Goal: Information Seeking & Learning: Learn about a topic

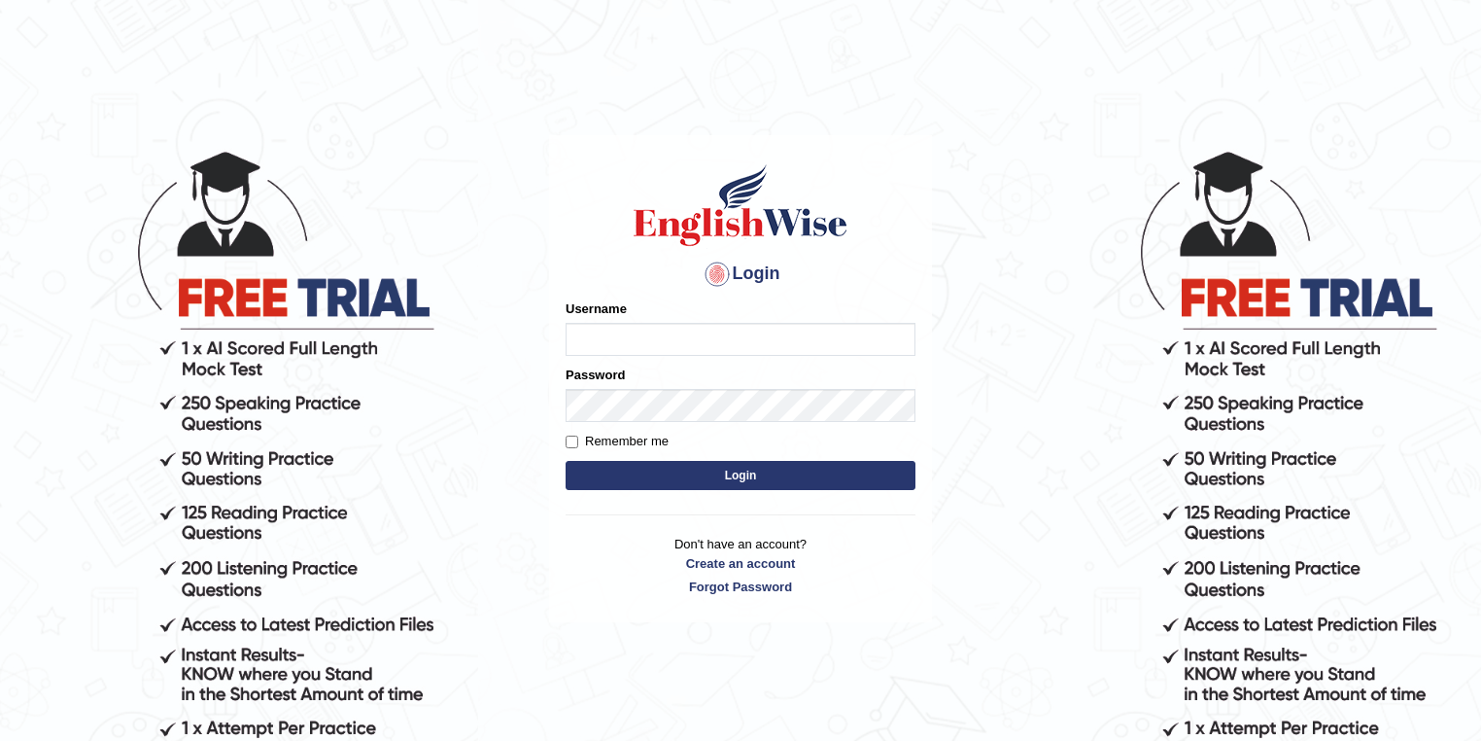
click at [419, 69] on html "Login Please fix the following errors: Username Password Remember me Login Don'…" at bounding box center [740, 370] width 1481 height 741
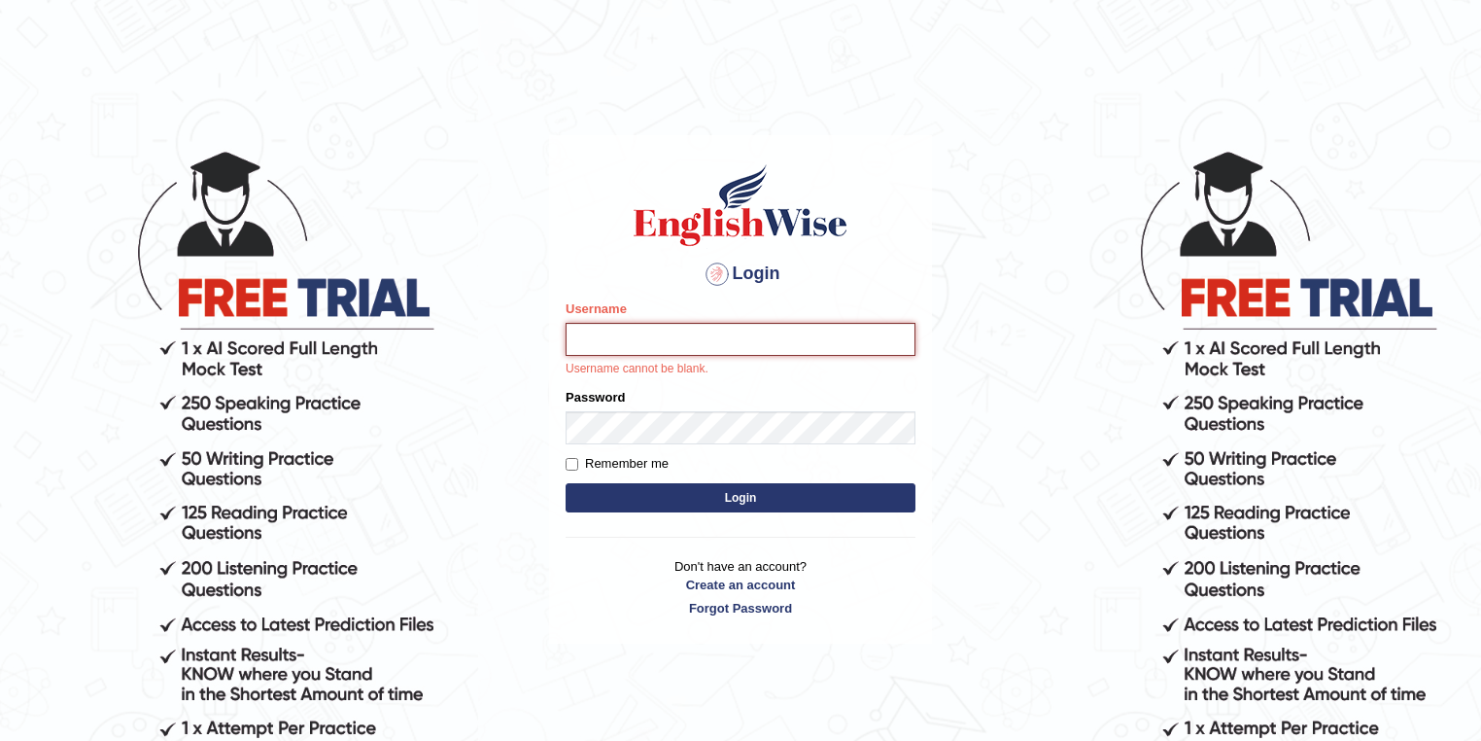
click at [755, 334] on input "Username" at bounding box center [741, 339] width 350 height 33
type input "ariel246108"
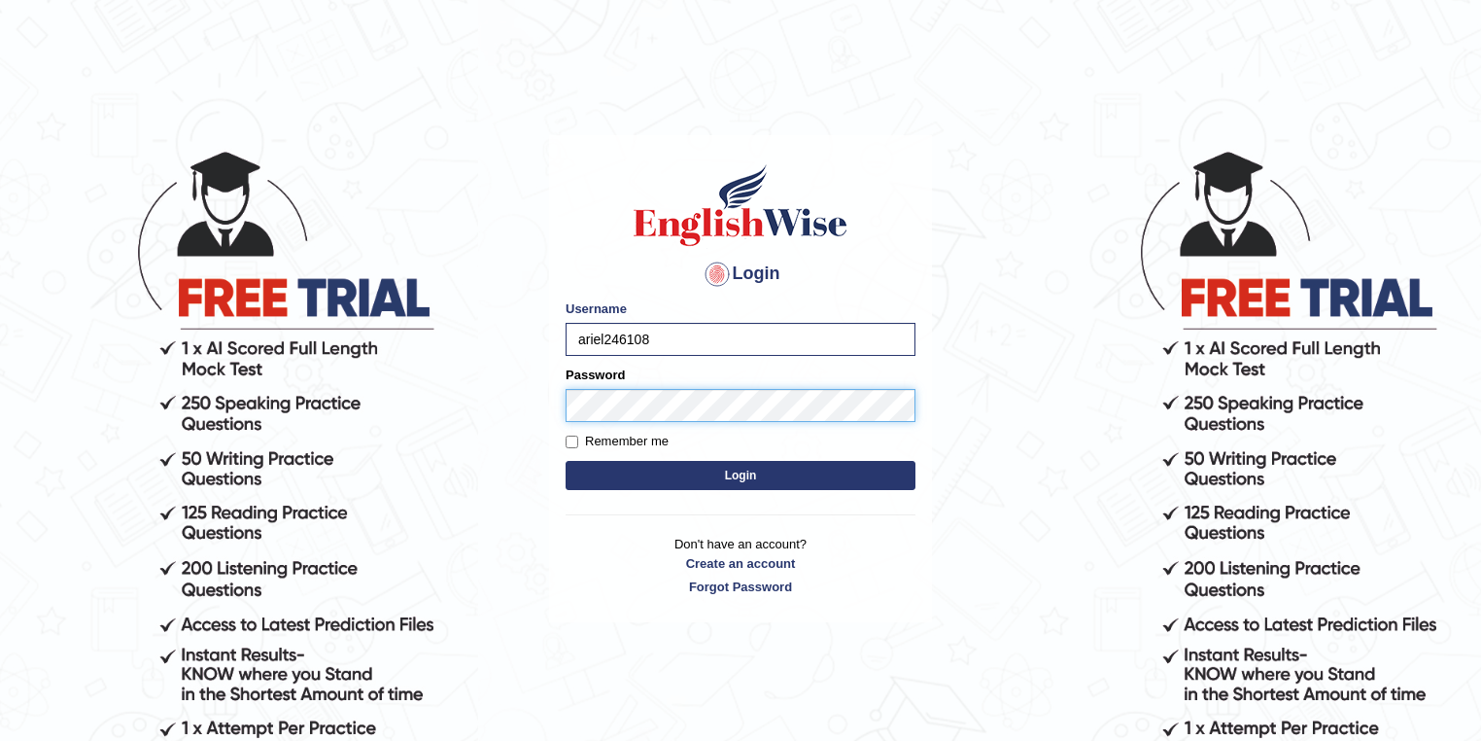
click at [566, 461] on button "Login" at bounding box center [741, 475] width 350 height 29
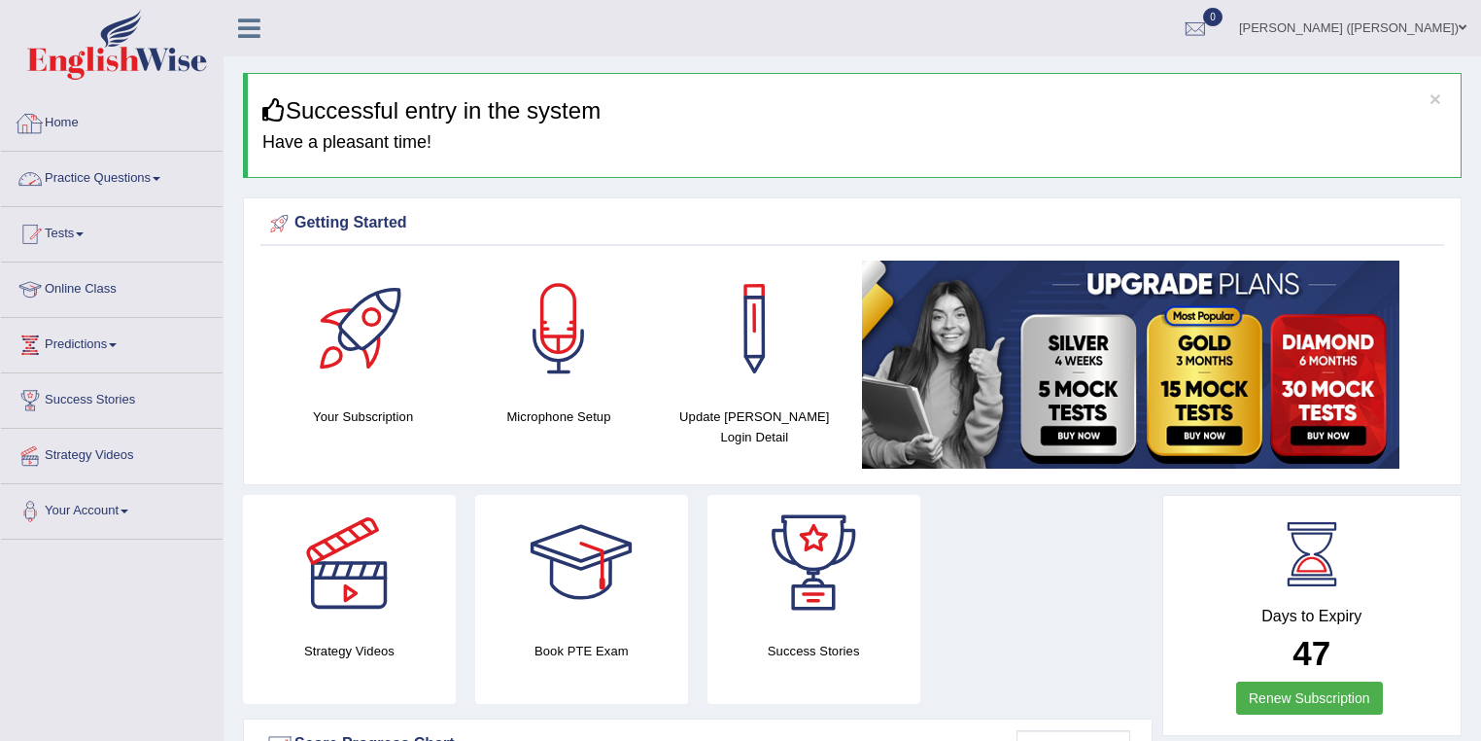
click at [115, 170] on link "Practice Questions" at bounding box center [112, 176] width 222 height 49
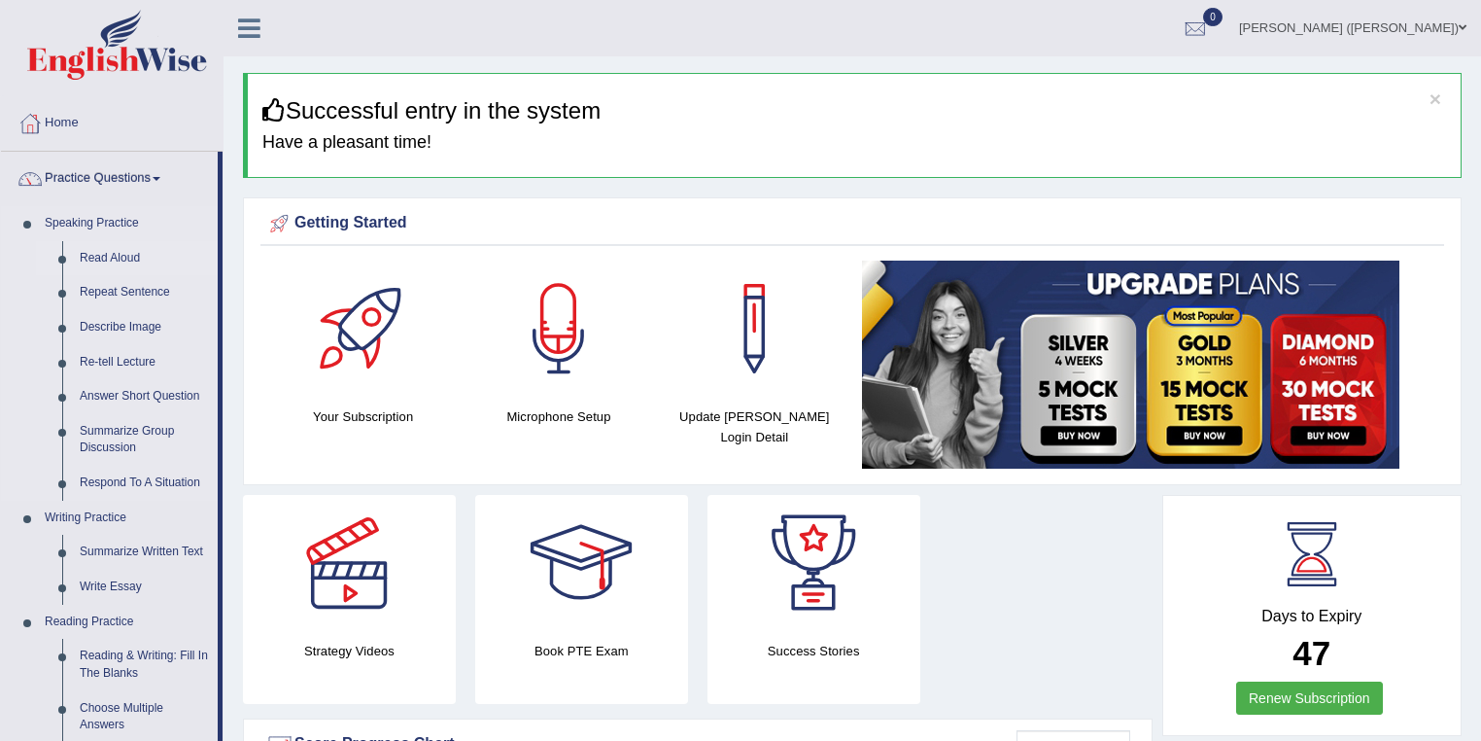
click at [114, 249] on link "Read Aloud" at bounding box center [144, 258] width 147 height 35
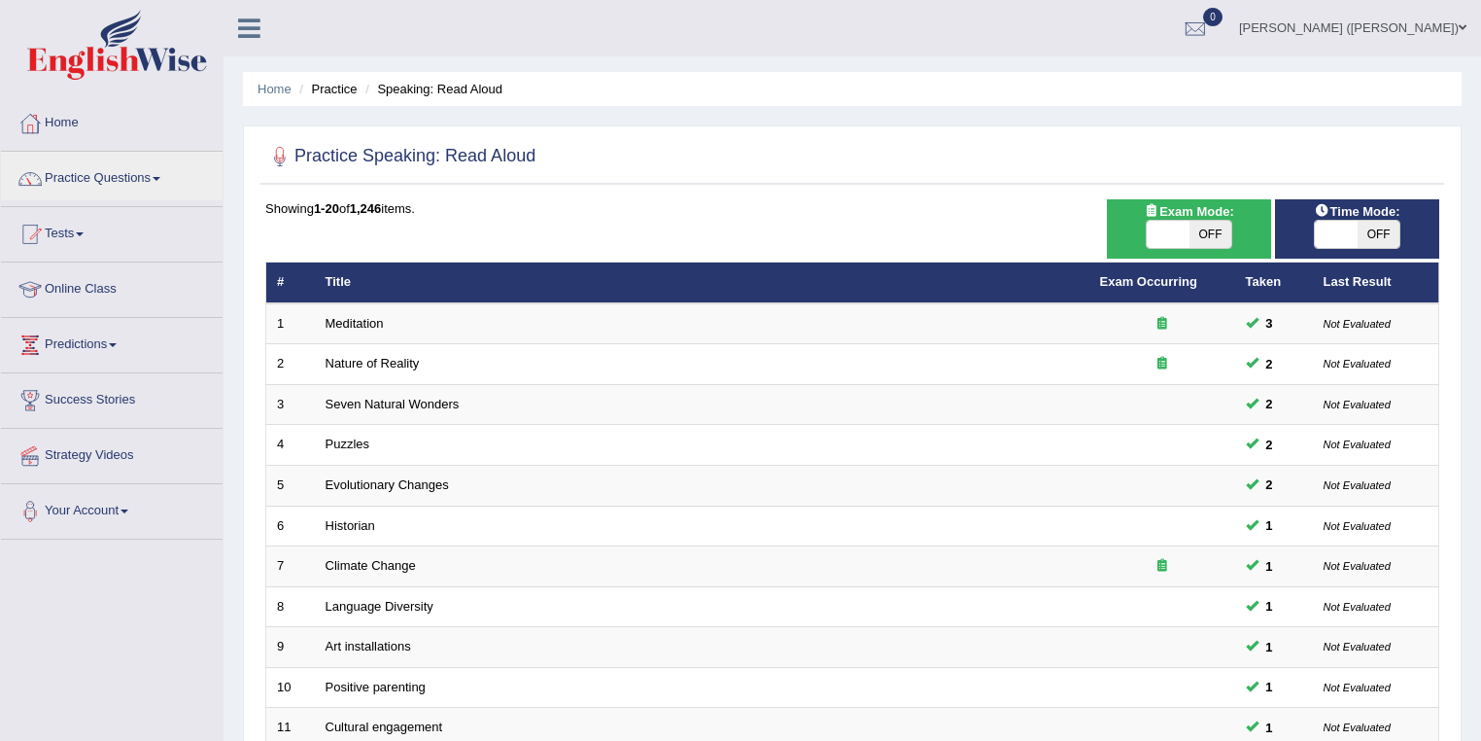
click at [139, 187] on link "Practice Questions" at bounding box center [112, 176] width 222 height 49
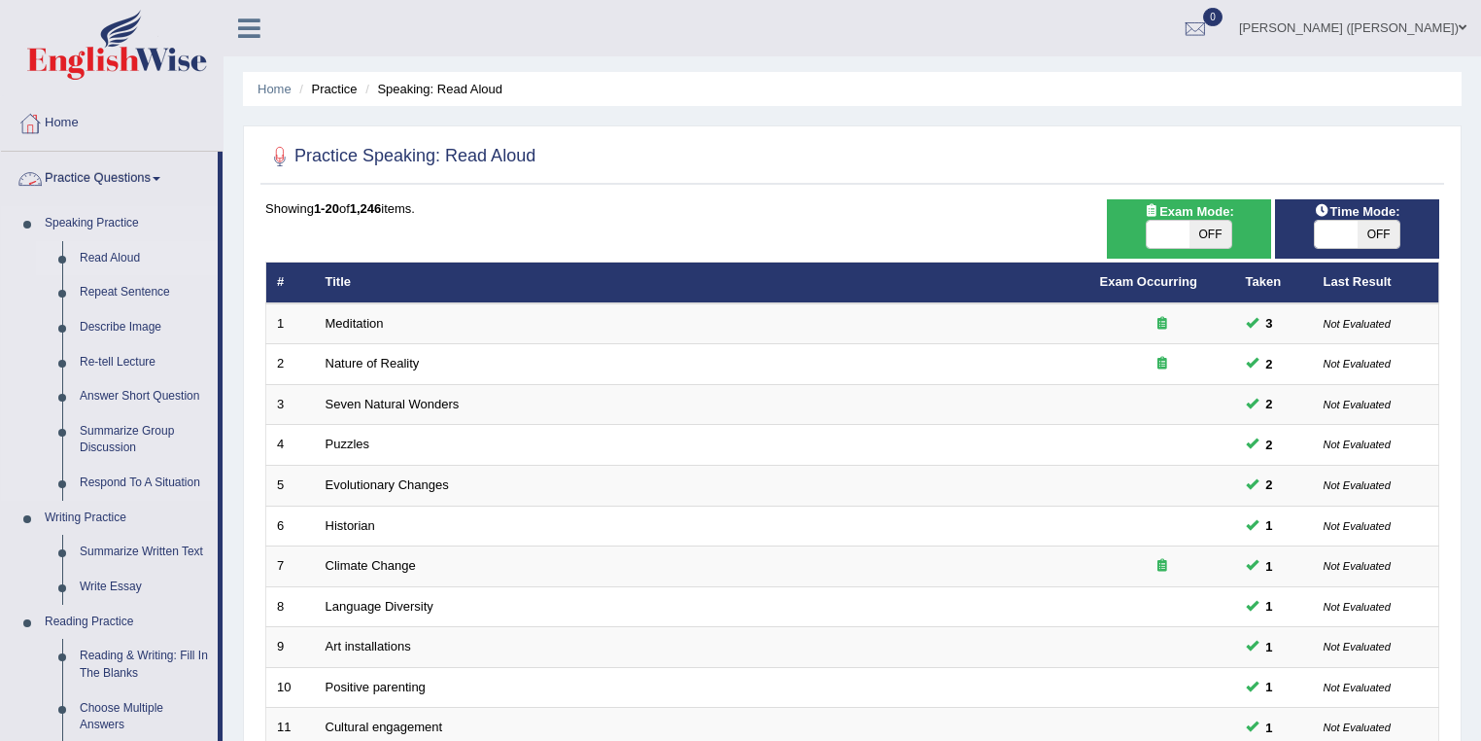
click at [128, 244] on link "Read Aloud" at bounding box center [144, 258] width 147 height 35
click at [139, 260] on link "Read Aloud" at bounding box center [144, 258] width 147 height 35
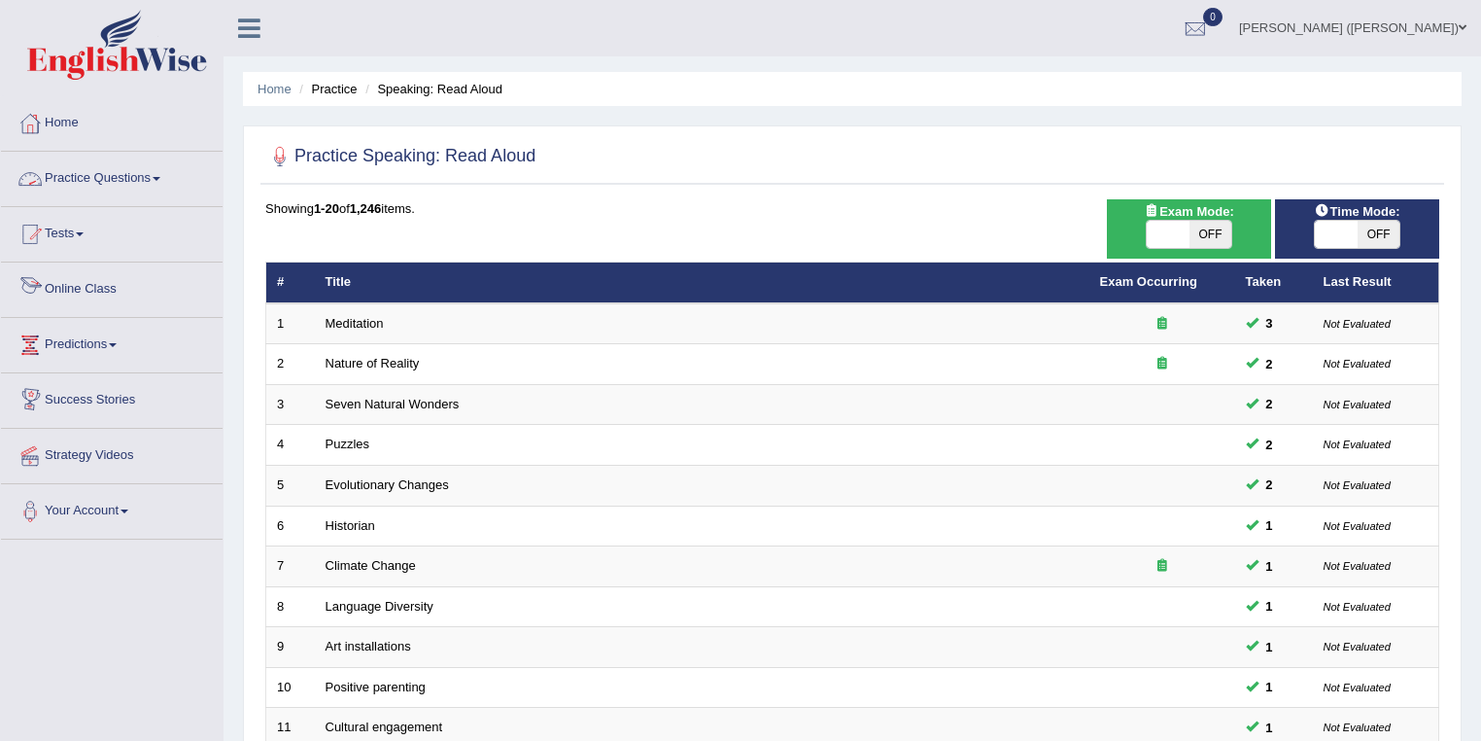
click at [106, 190] on link "Practice Questions" at bounding box center [112, 176] width 222 height 49
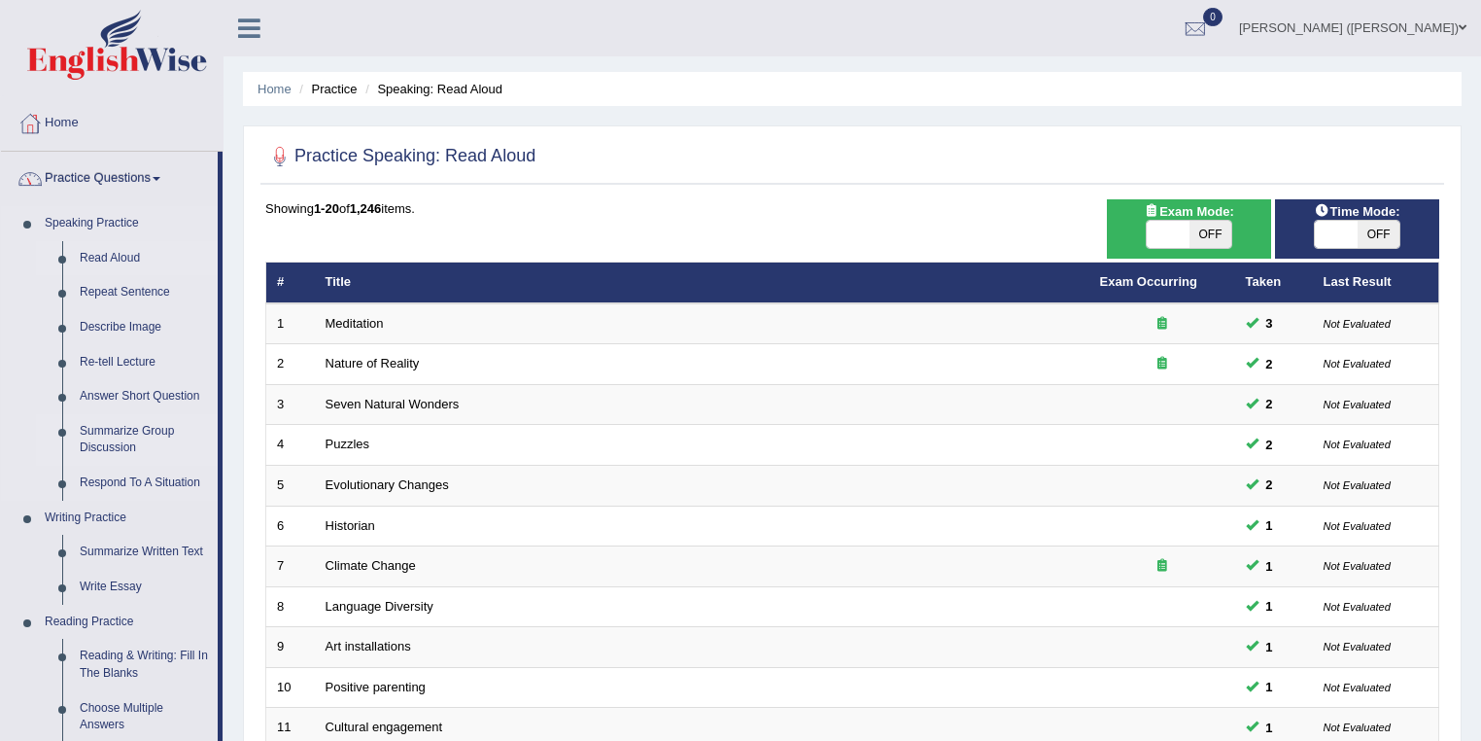
scroll to position [156, 0]
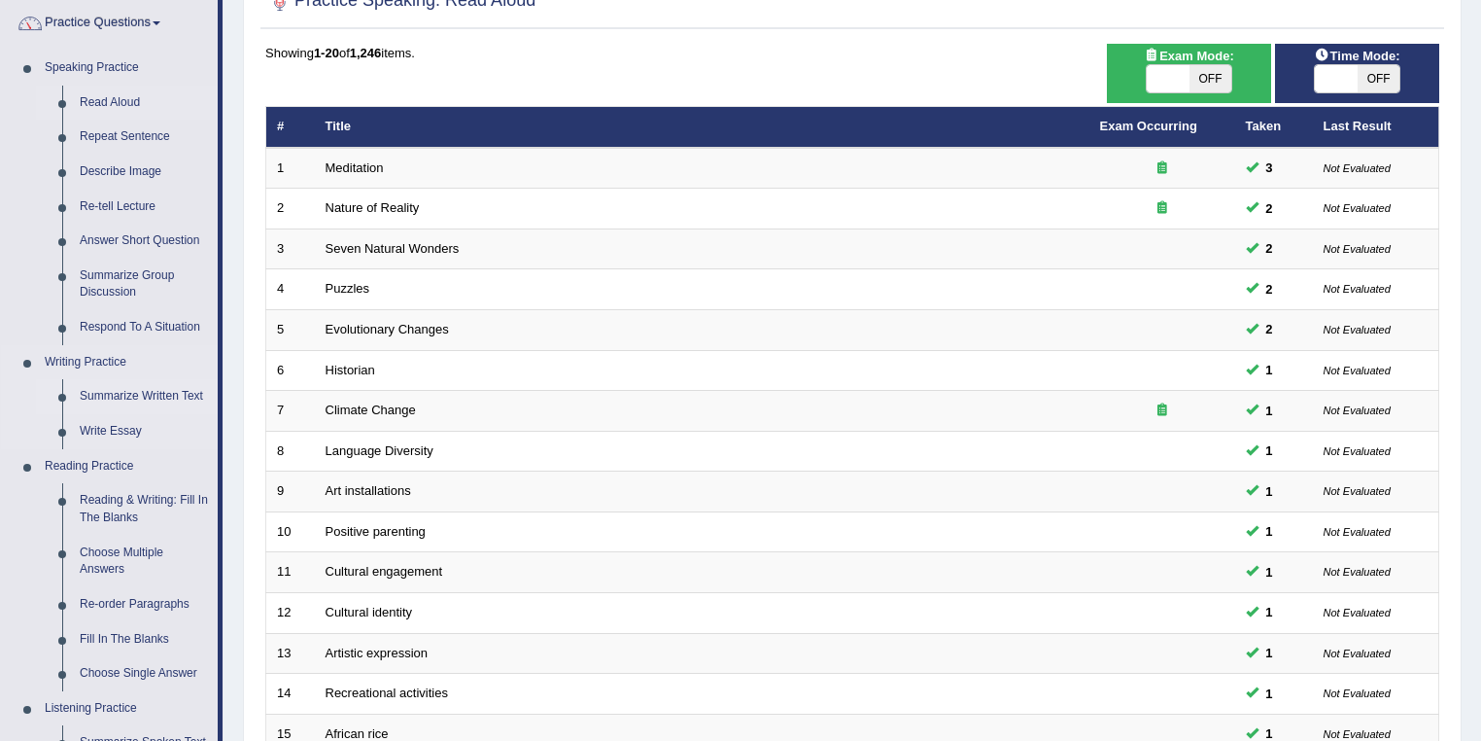
click at [139, 397] on link "Summarize Written Text" at bounding box center [144, 396] width 147 height 35
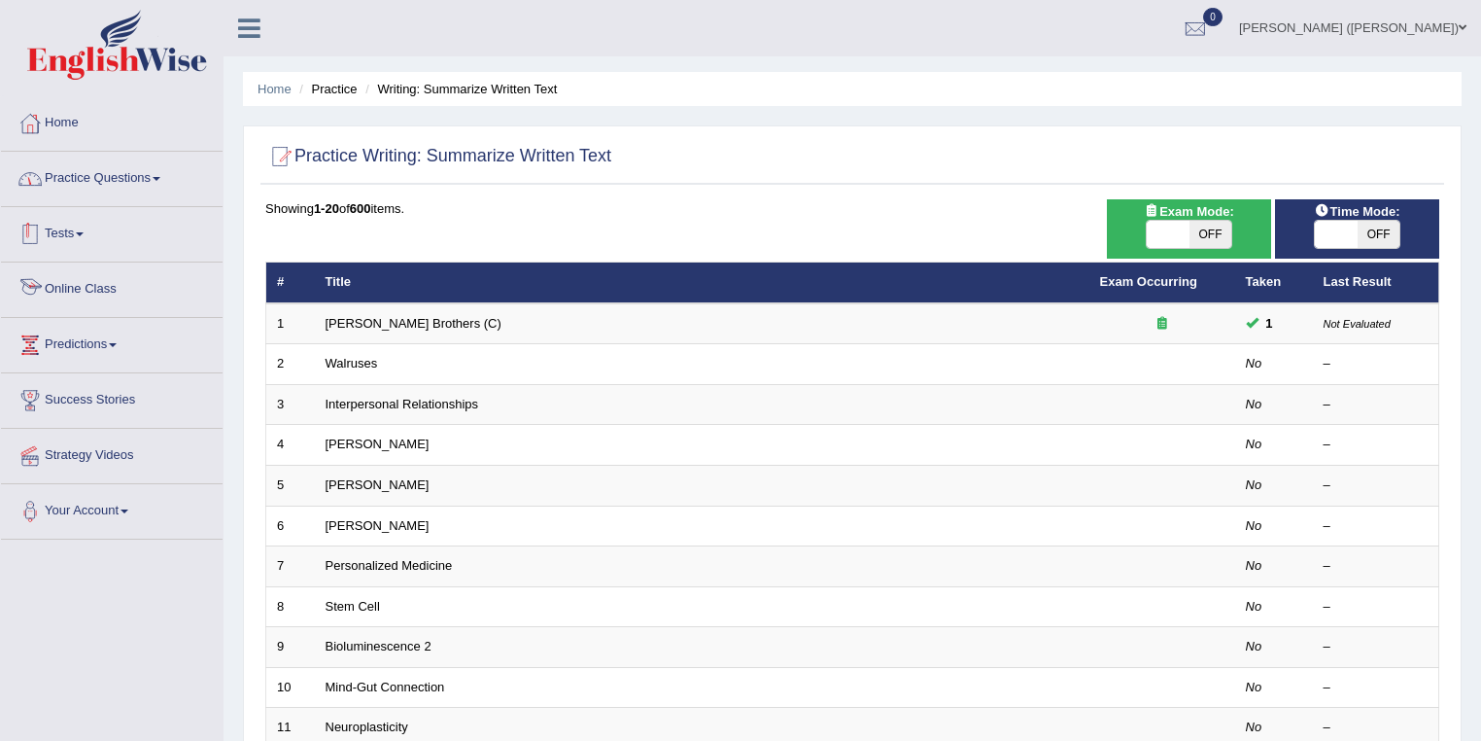
click at [114, 187] on link "Practice Questions" at bounding box center [112, 176] width 222 height 49
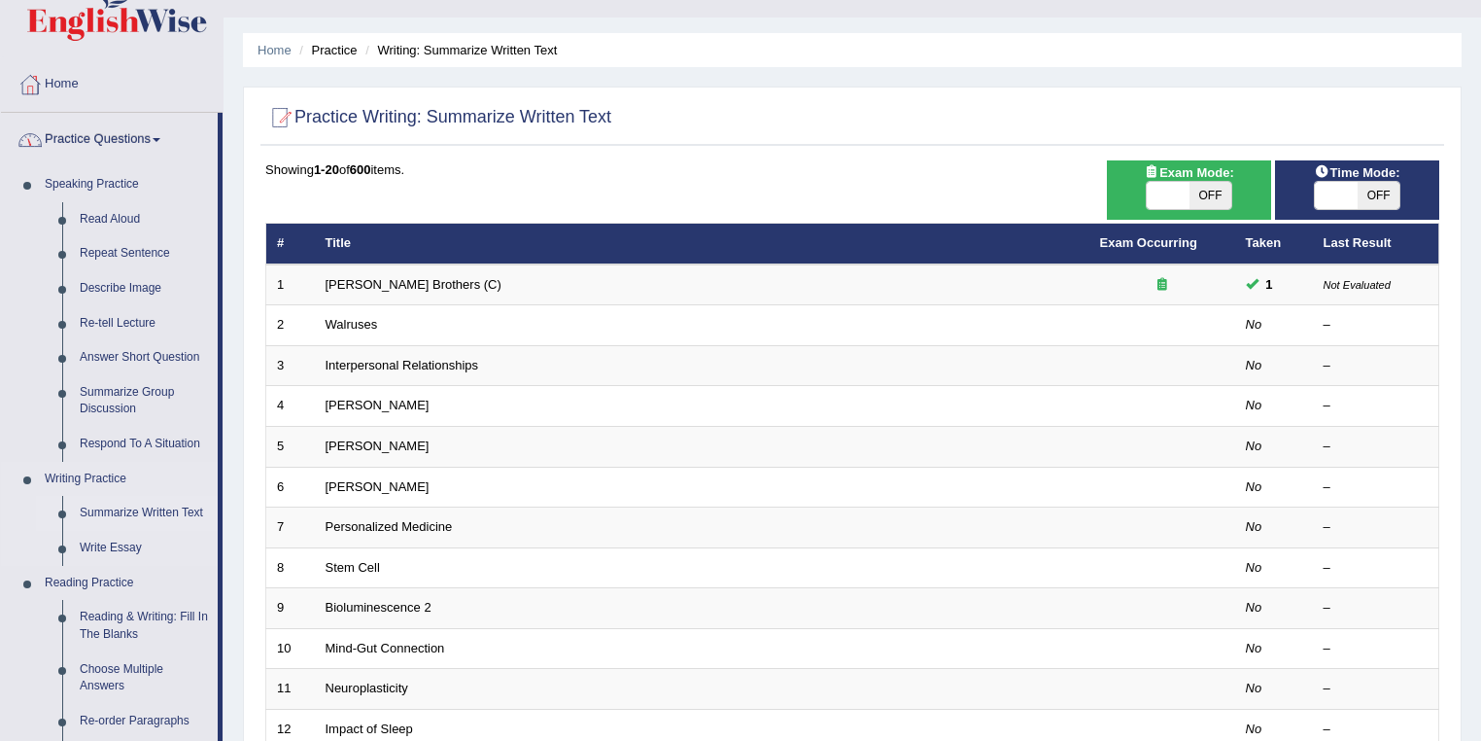
scroll to position [78, 0]
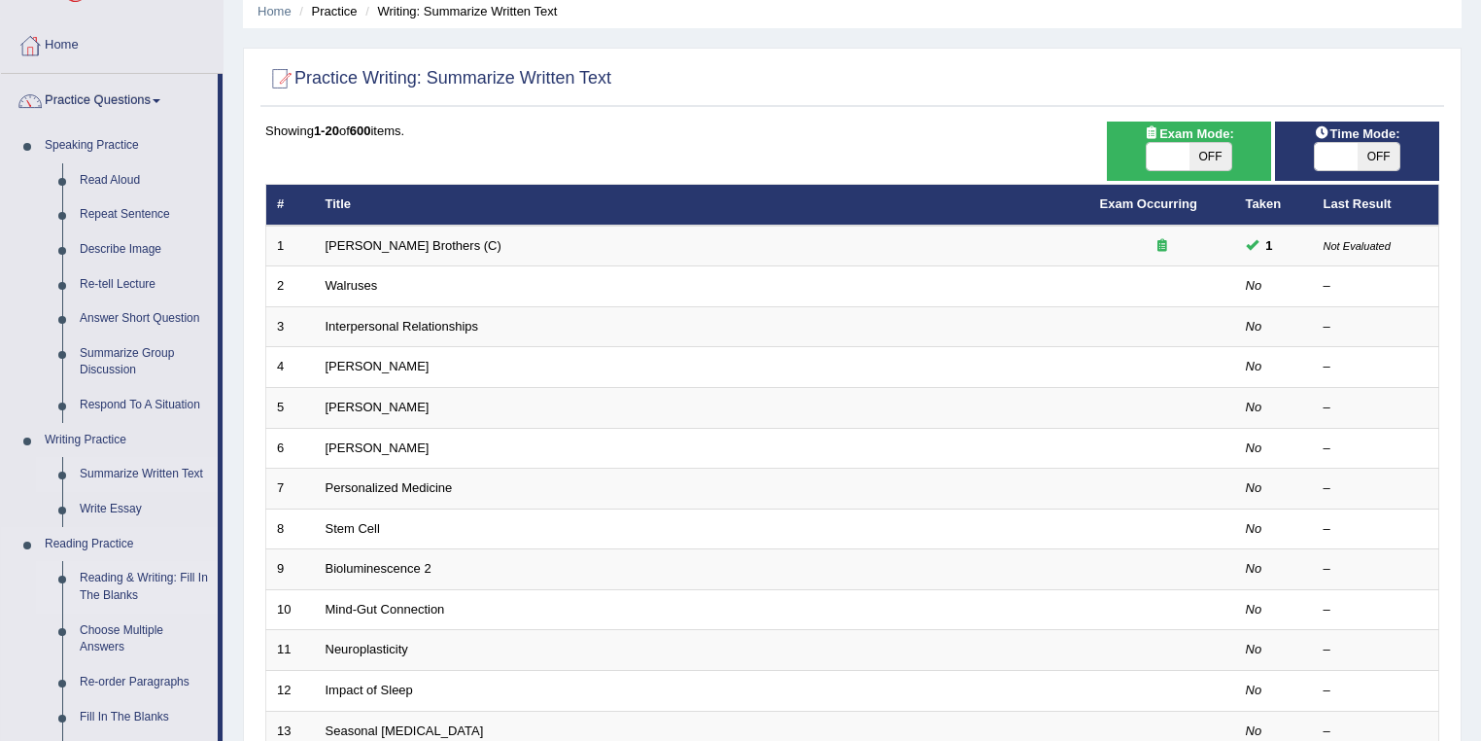
click at [163, 598] on link "Reading & Writing: Fill In The Blanks" at bounding box center [144, 587] width 147 height 52
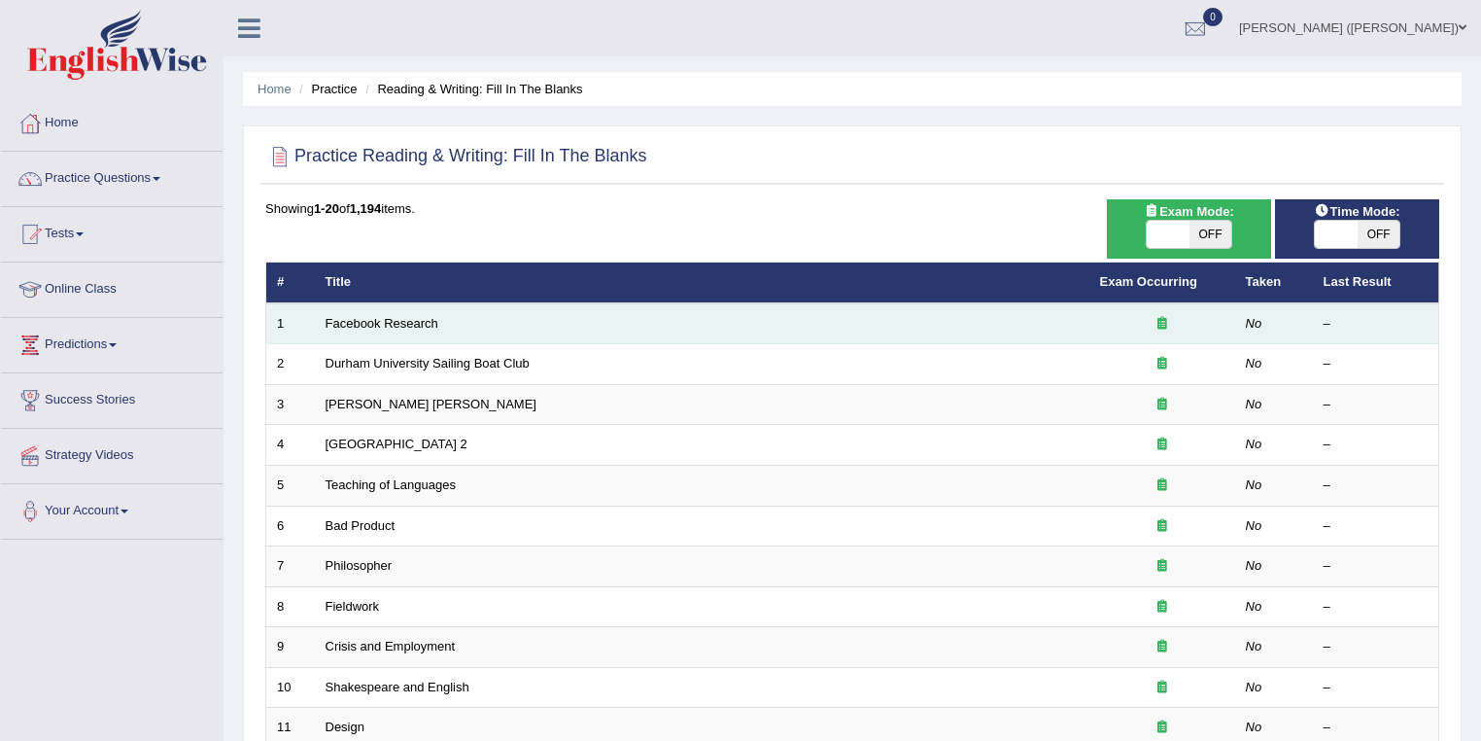
click at [403, 330] on td "Facebook Research" at bounding box center [702, 323] width 775 height 41
click at [420, 323] on link "Facebook Research" at bounding box center [382, 323] width 113 height 15
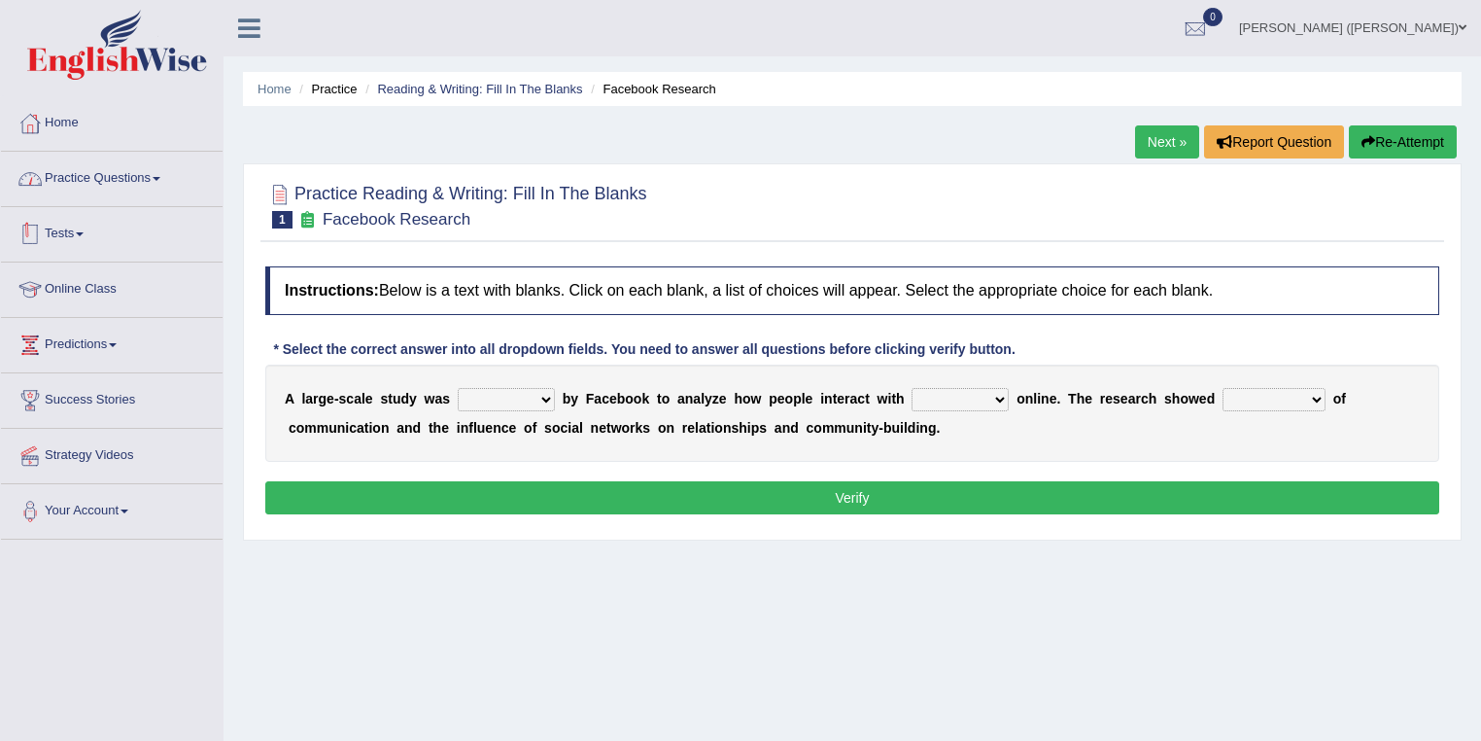
click at [136, 160] on link "Practice Questions" at bounding box center [112, 176] width 222 height 49
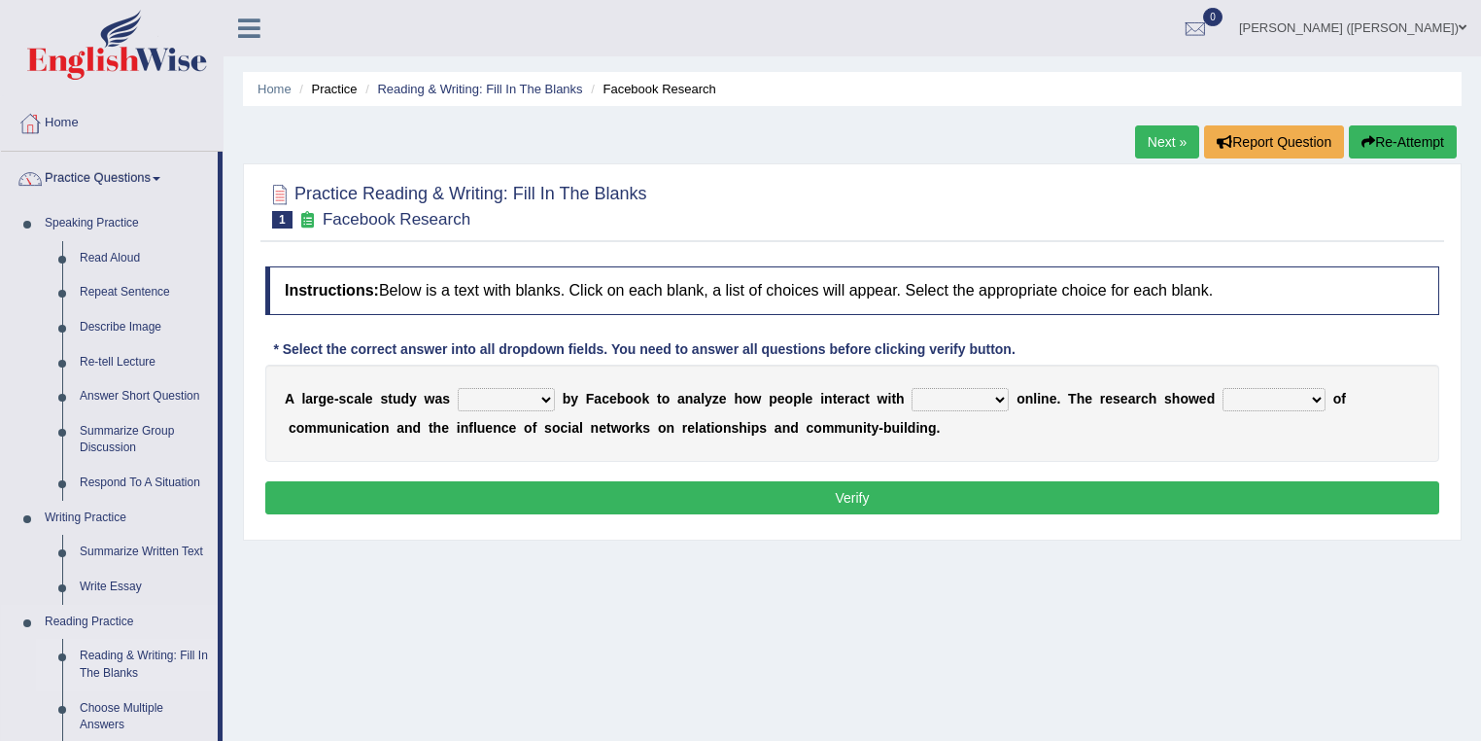
click at [144, 666] on link "Reading & Writing: Fill In The Blanks" at bounding box center [144, 665] width 147 height 52
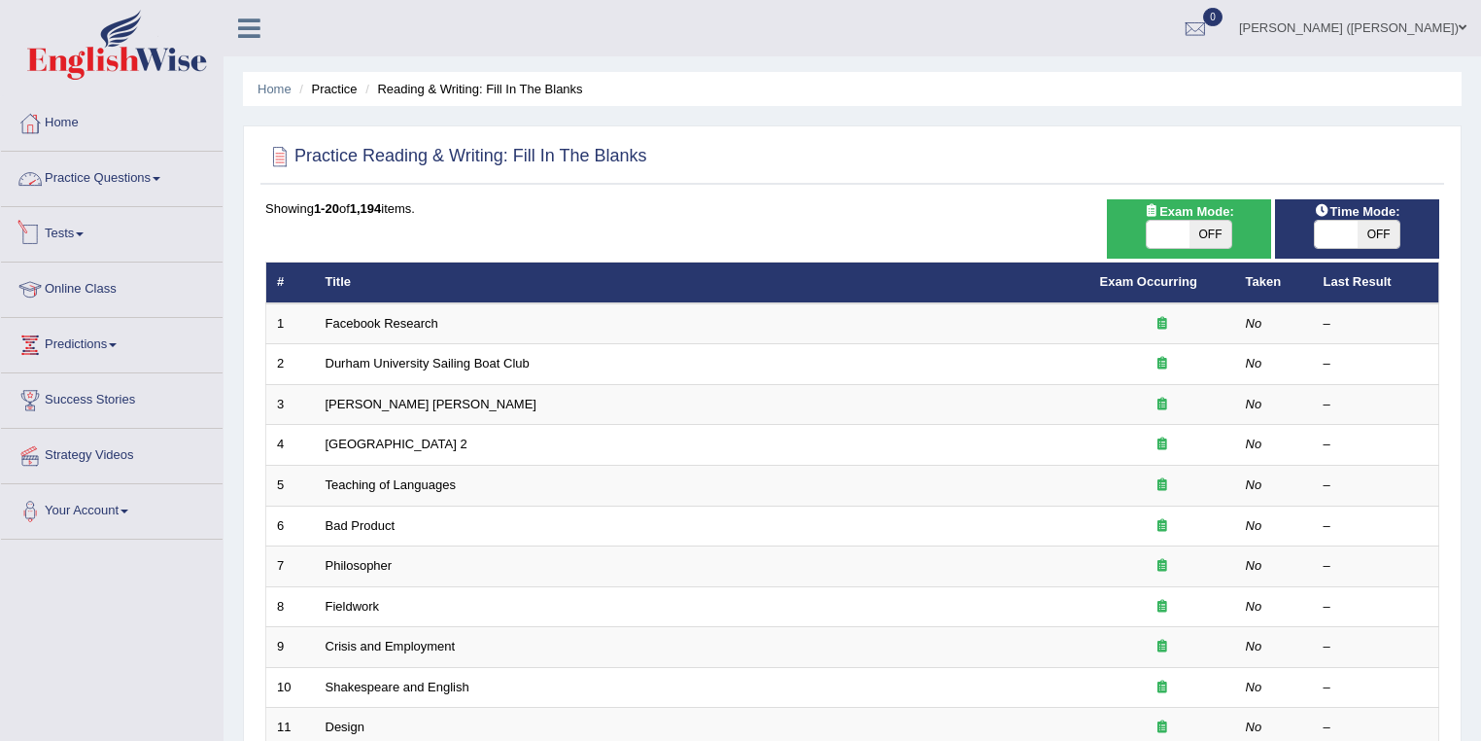
click at [111, 156] on link "Practice Questions" at bounding box center [112, 176] width 222 height 49
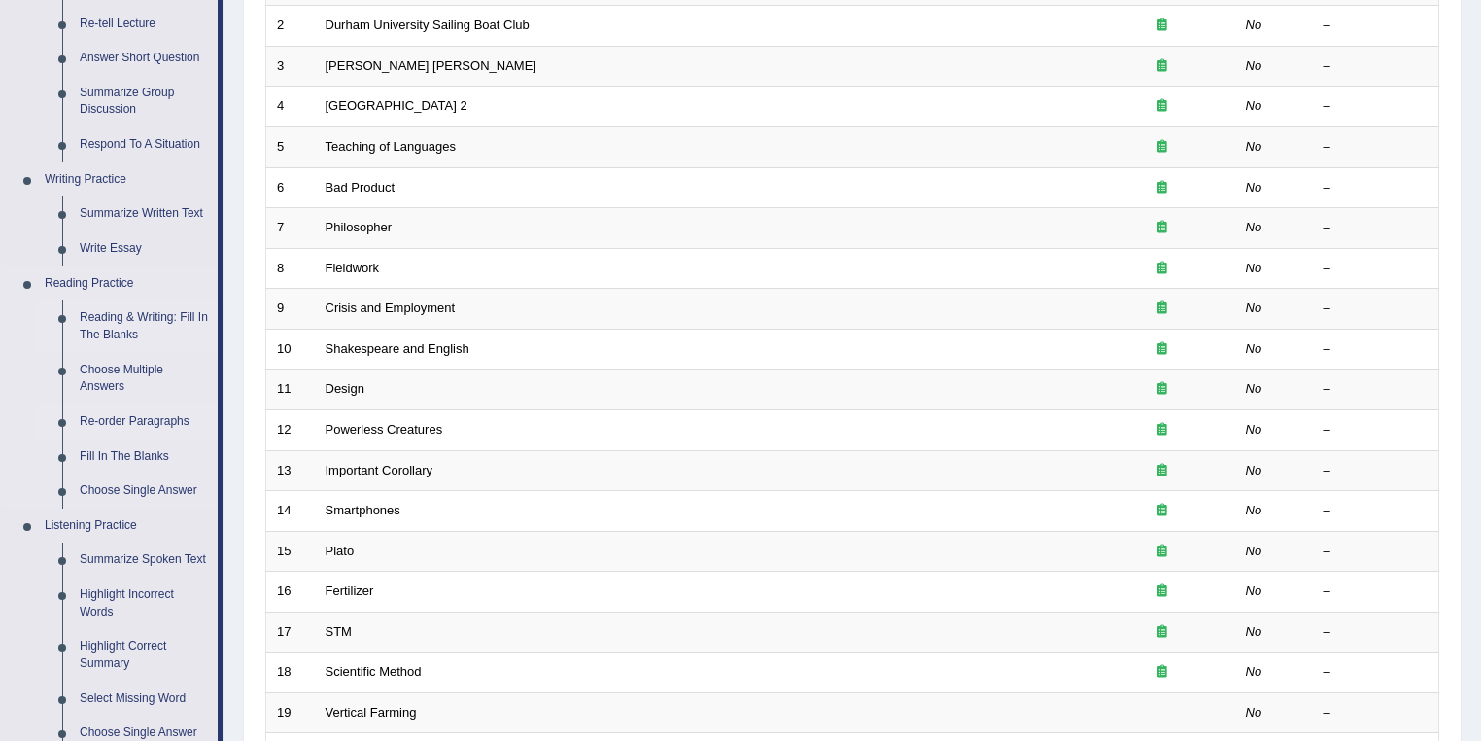
scroll to position [544, 0]
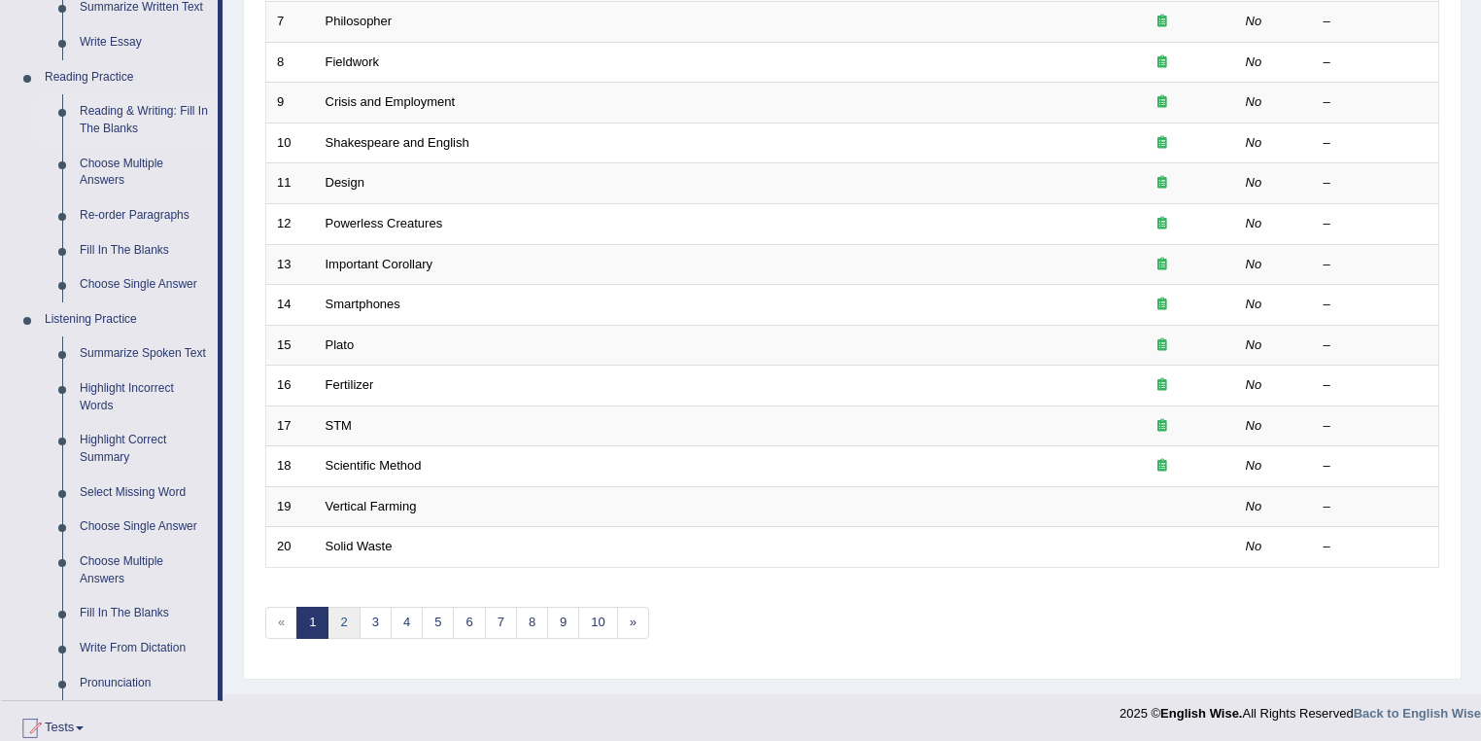
click at [341, 629] on link "2" at bounding box center [344, 622] width 32 height 32
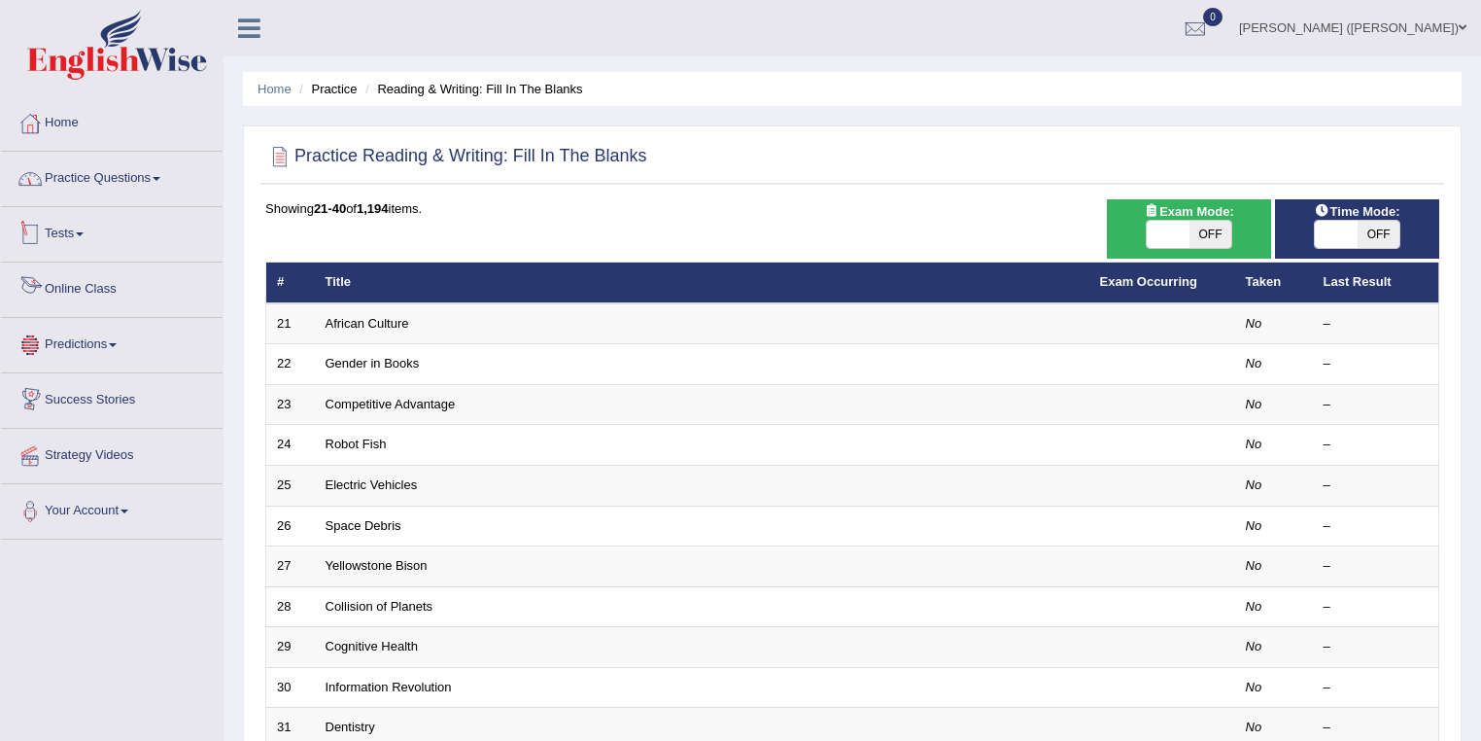
click at [74, 183] on link "Practice Questions" at bounding box center [112, 176] width 222 height 49
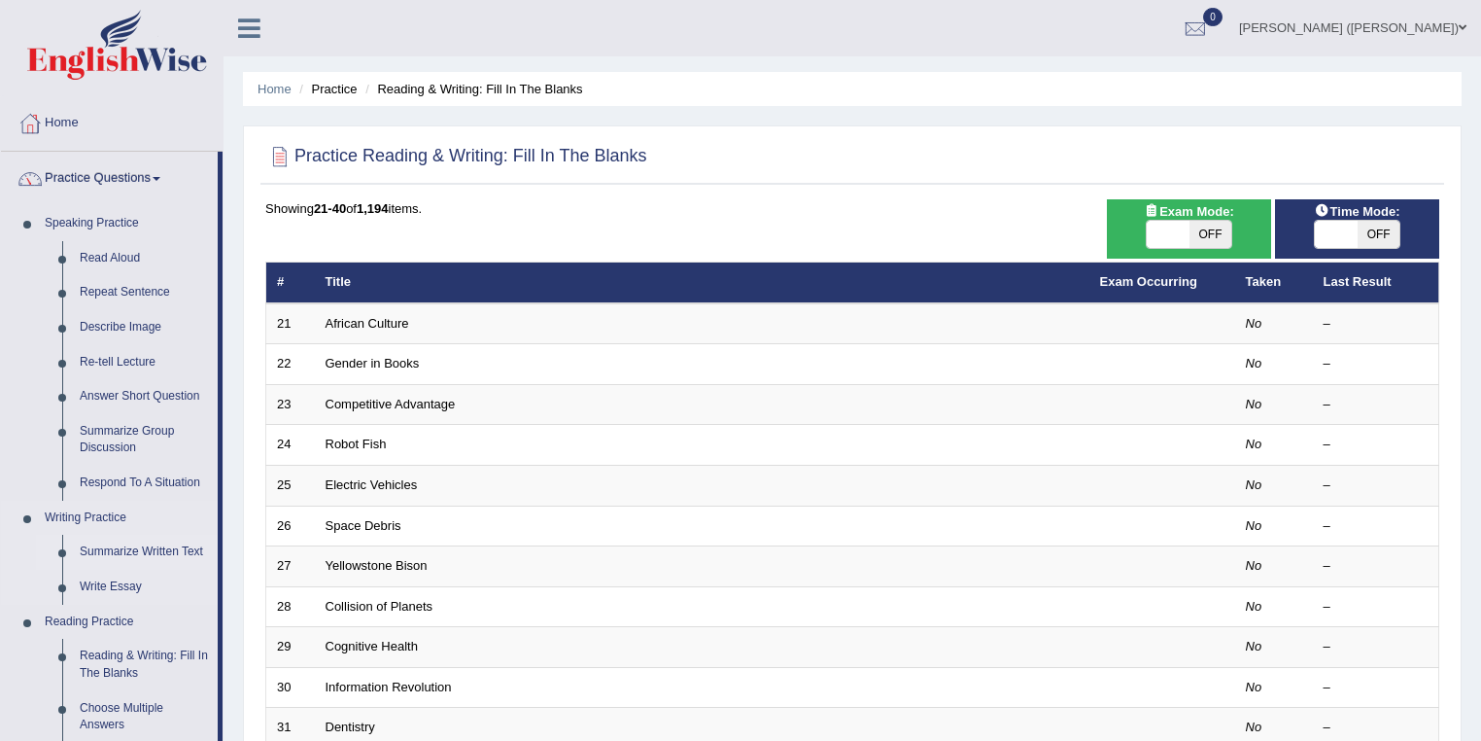
click at [121, 554] on link "Summarize Written Text" at bounding box center [144, 552] width 147 height 35
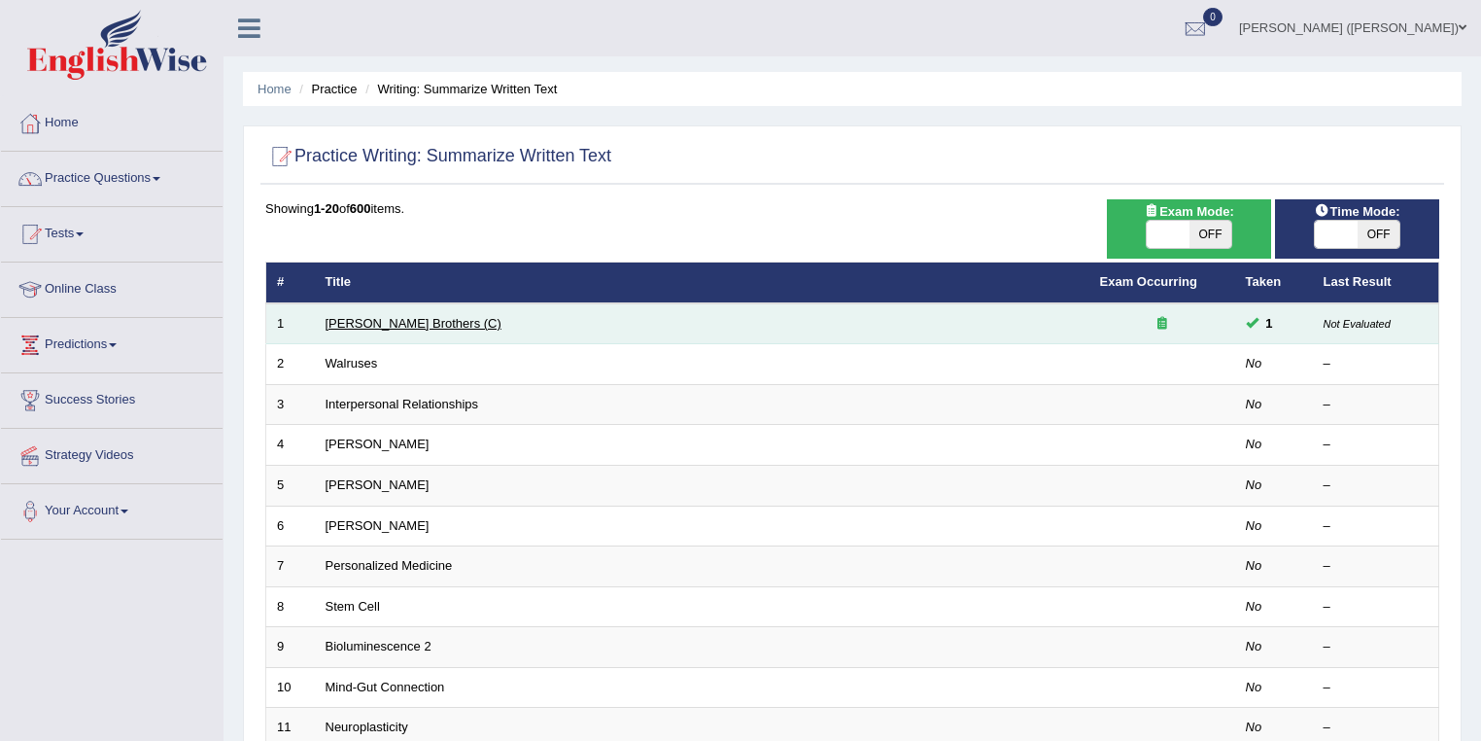
click at [334, 321] on link "Wright Brothers (C)" at bounding box center [414, 323] width 176 height 15
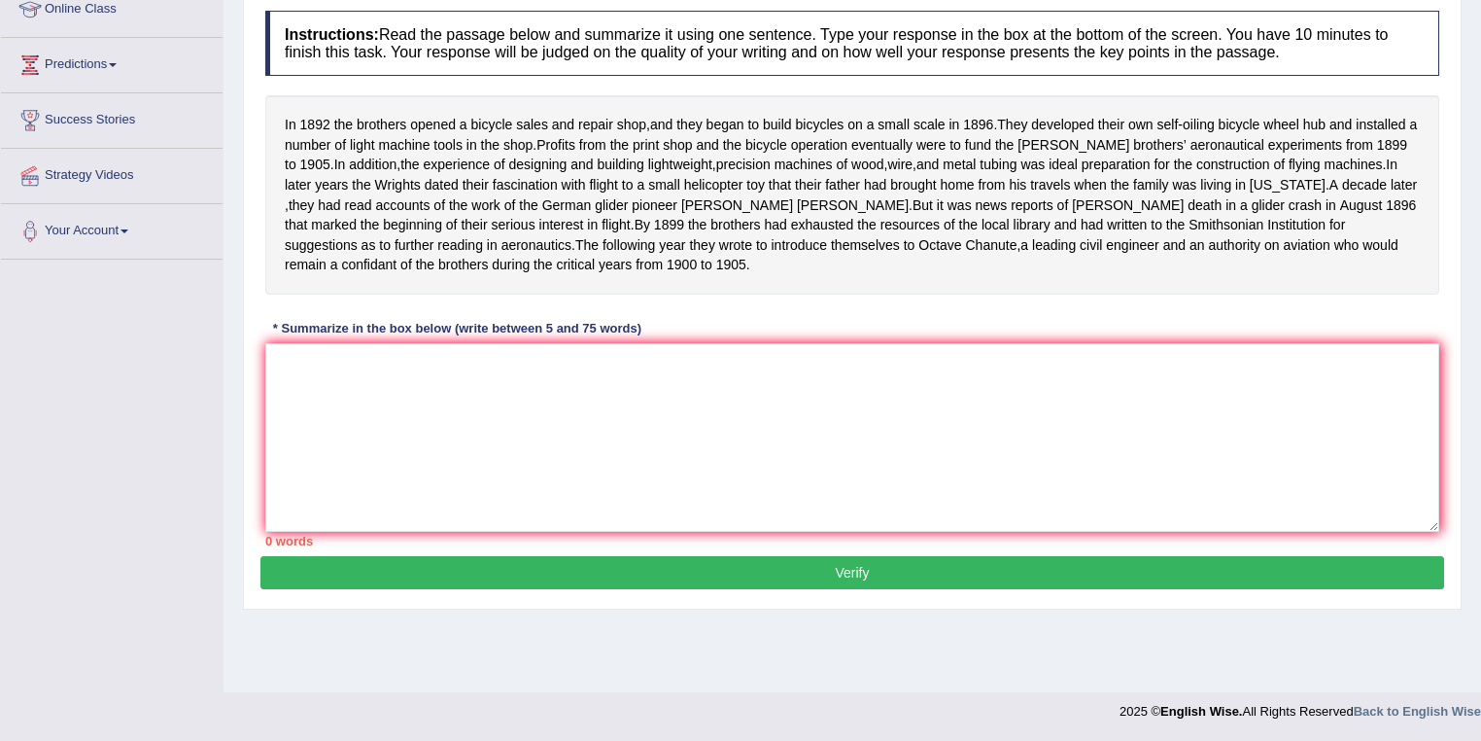
scroll to position [47, 0]
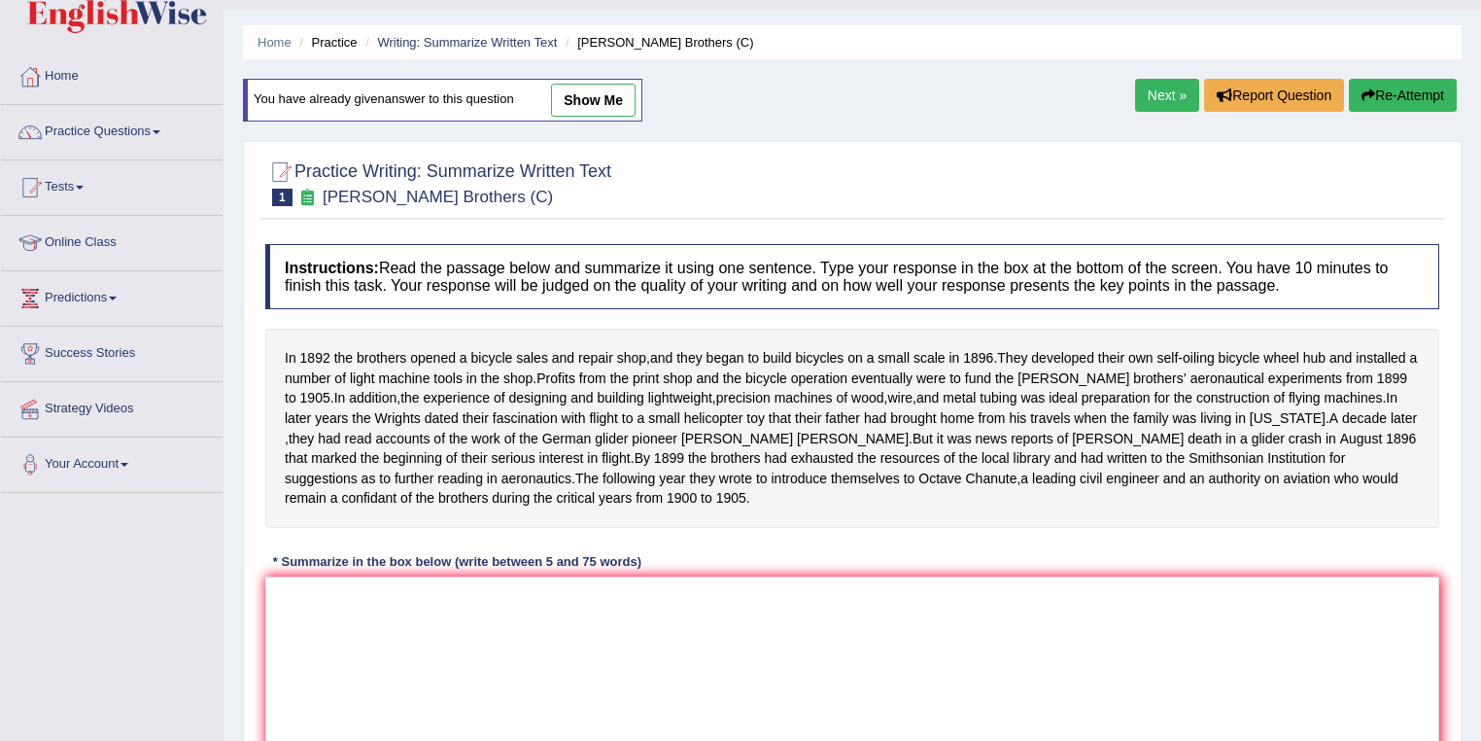
click at [117, 136] on link "Practice Questions" at bounding box center [112, 129] width 222 height 49
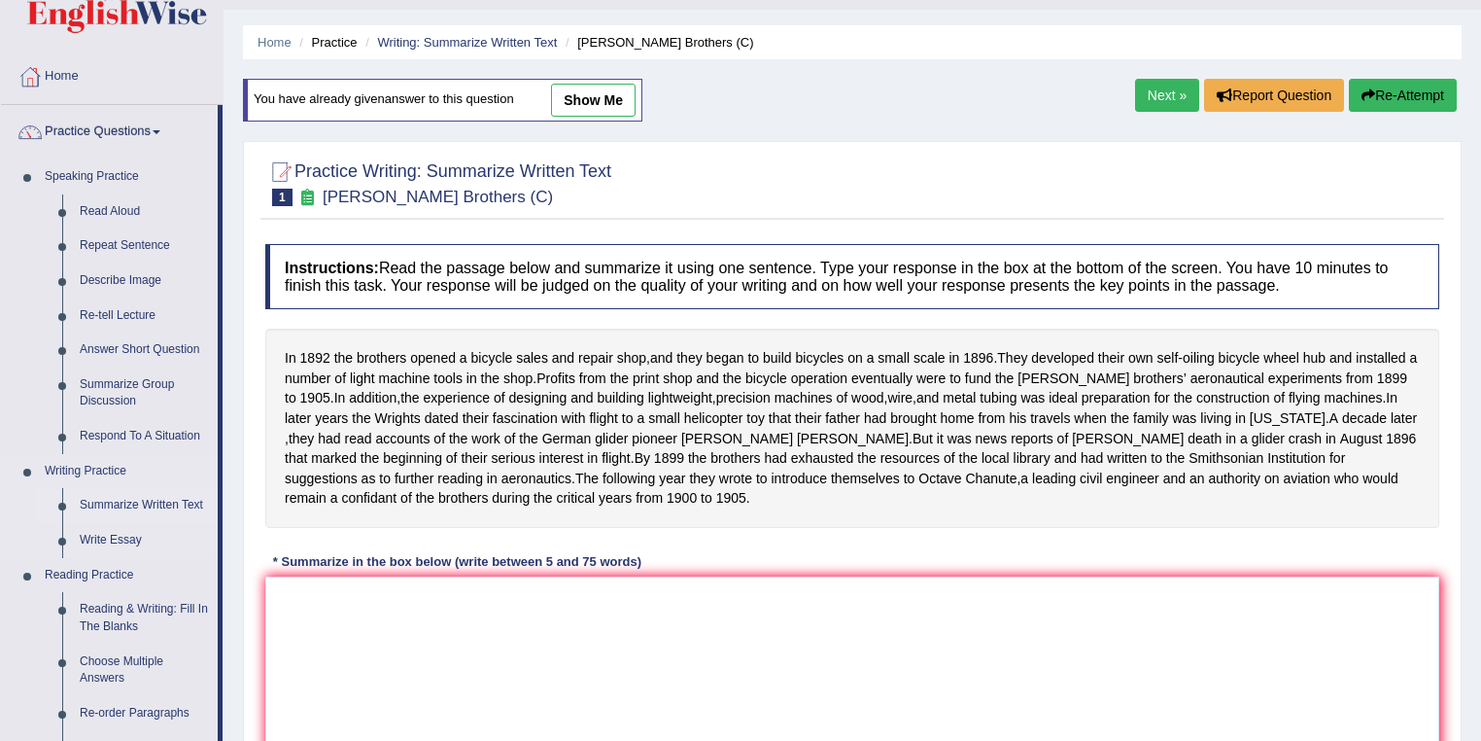
click at [92, 511] on link "Summarize Written Text" at bounding box center [144, 505] width 147 height 35
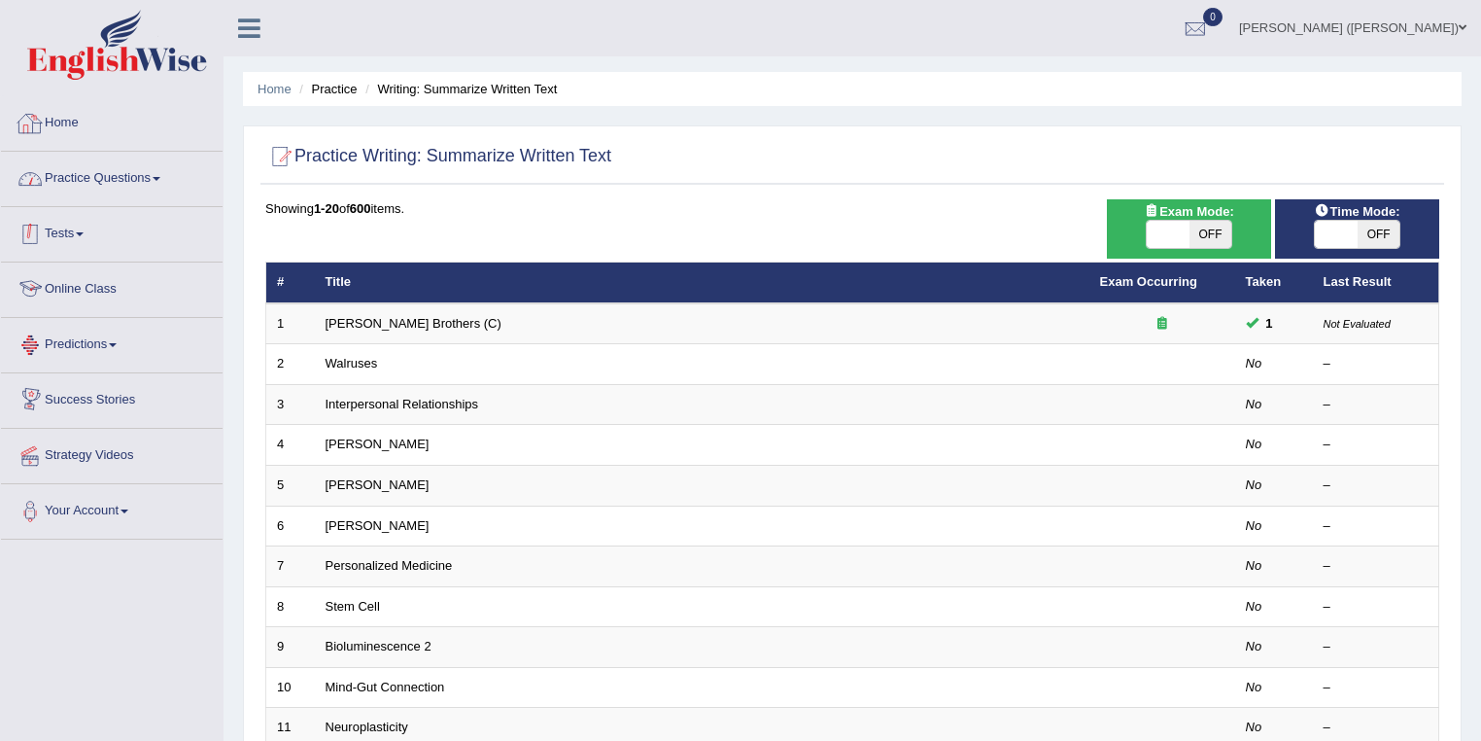
click at [104, 171] on link "Practice Questions" at bounding box center [112, 176] width 222 height 49
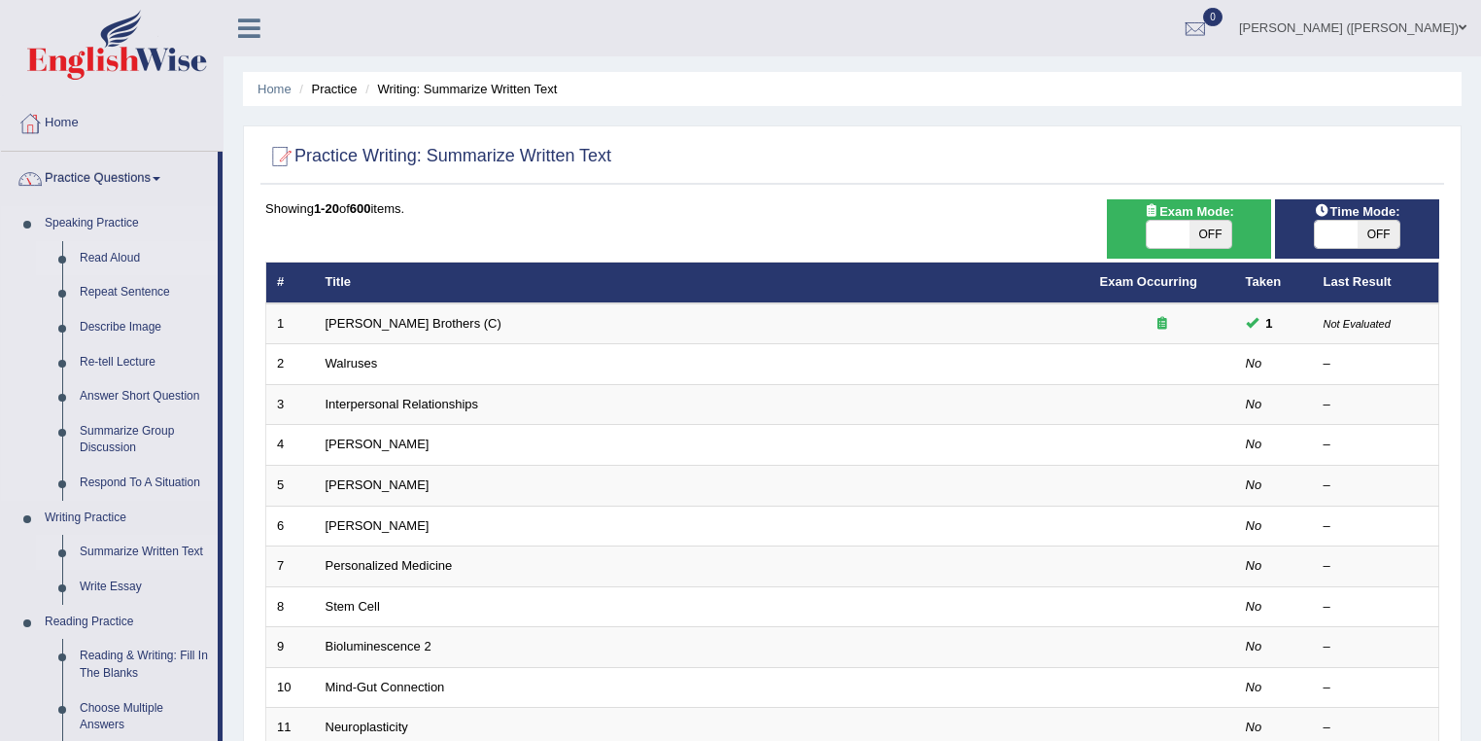
click at [131, 263] on link "Read Aloud" at bounding box center [144, 258] width 147 height 35
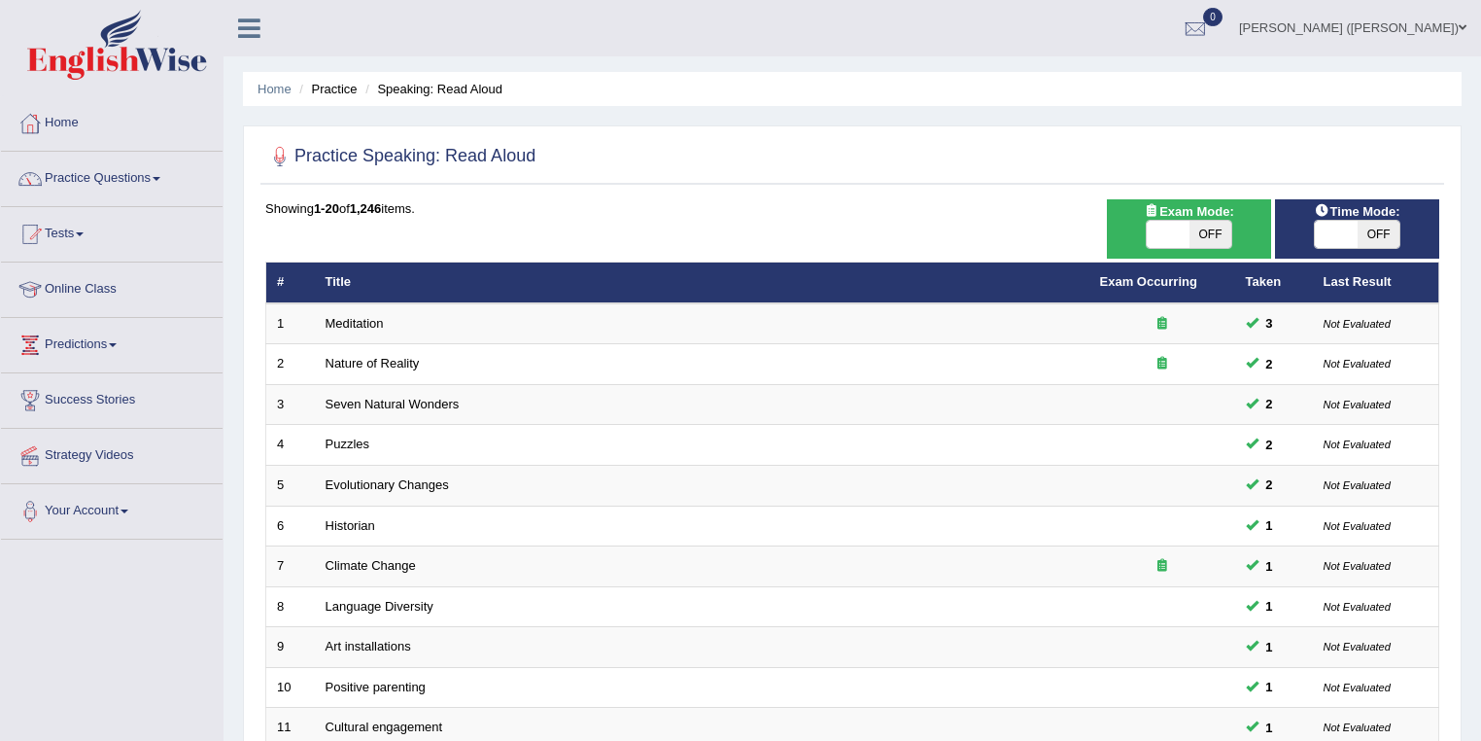
click at [67, 175] on link "Practice Questions" at bounding box center [112, 176] width 222 height 49
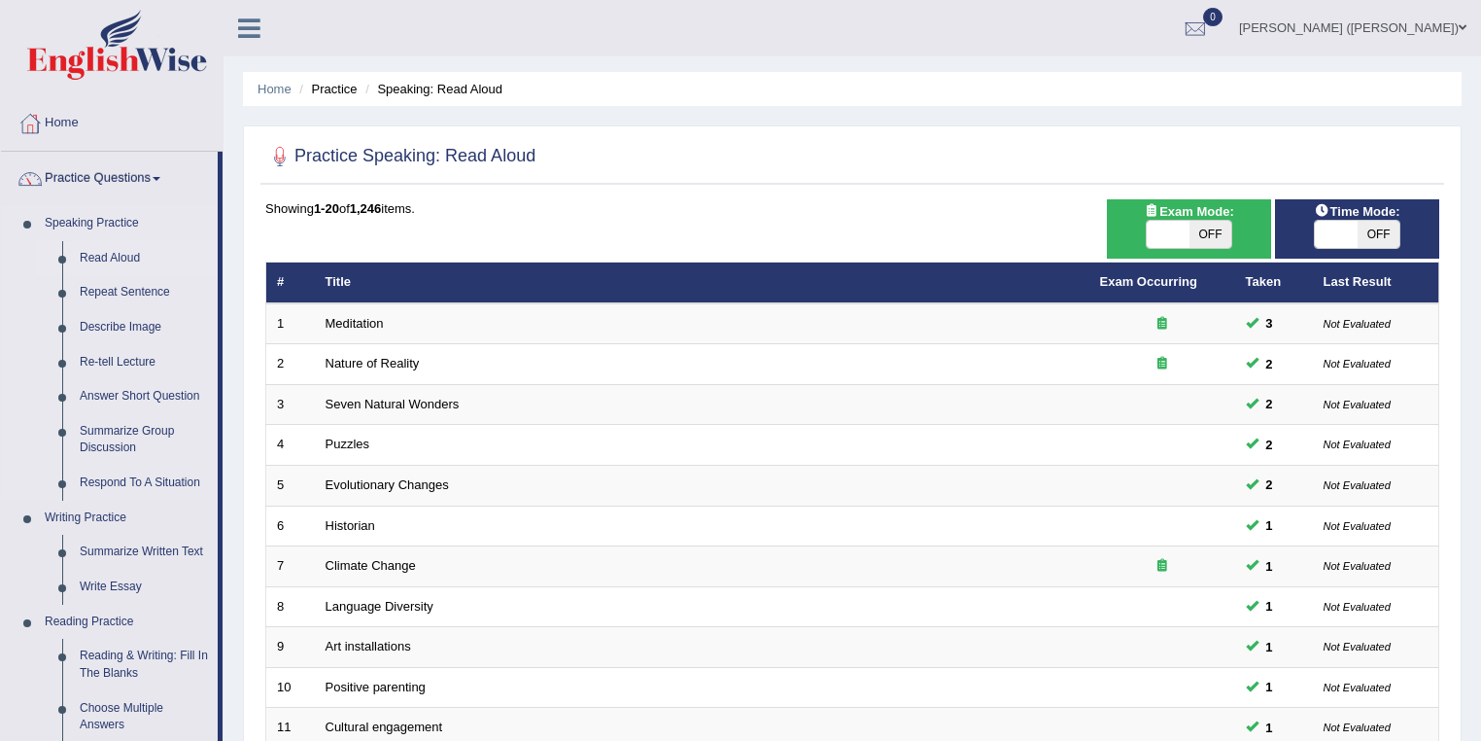
click at [144, 258] on link "Read Aloud" at bounding box center [144, 258] width 147 height 35
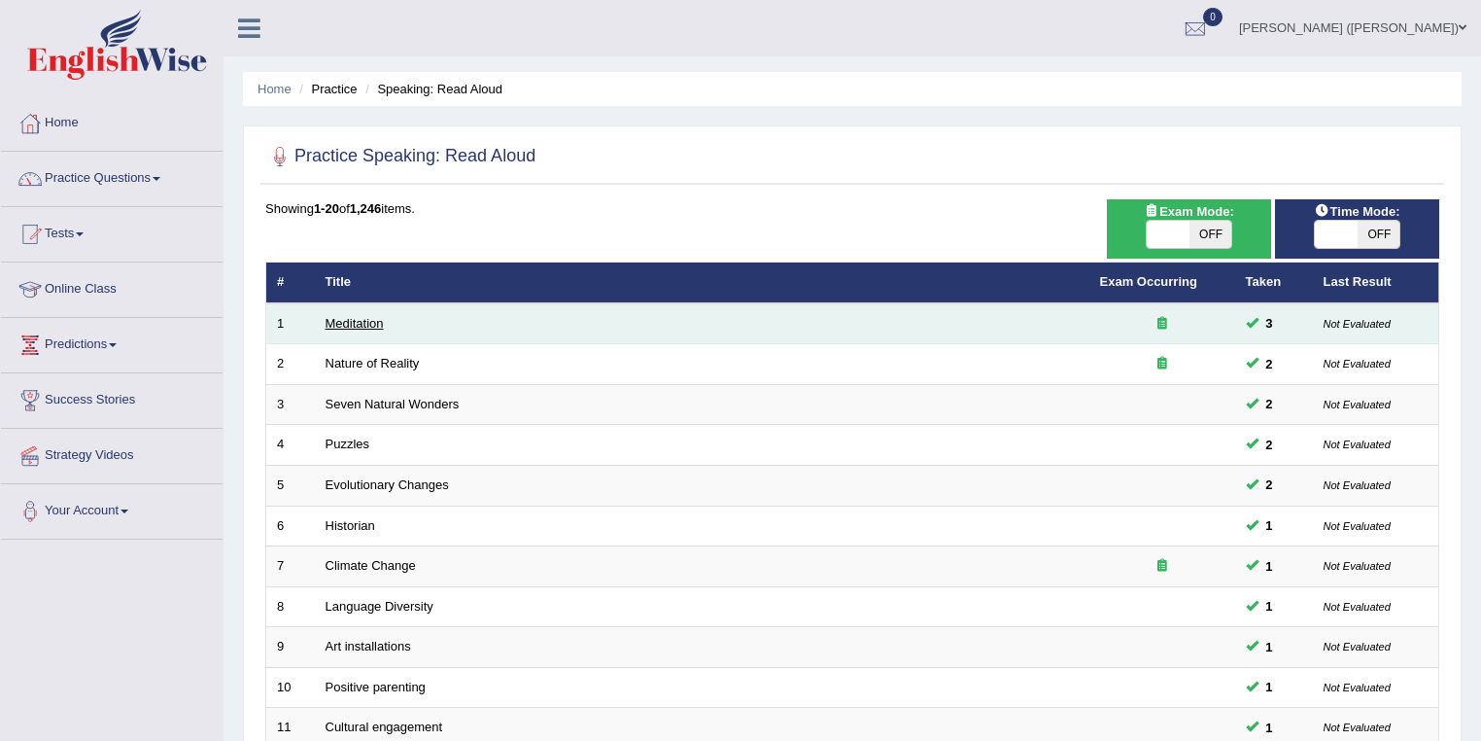
click at [381, 324] on link "Meditation" at bounding box center [355, 323] width 58 height 15
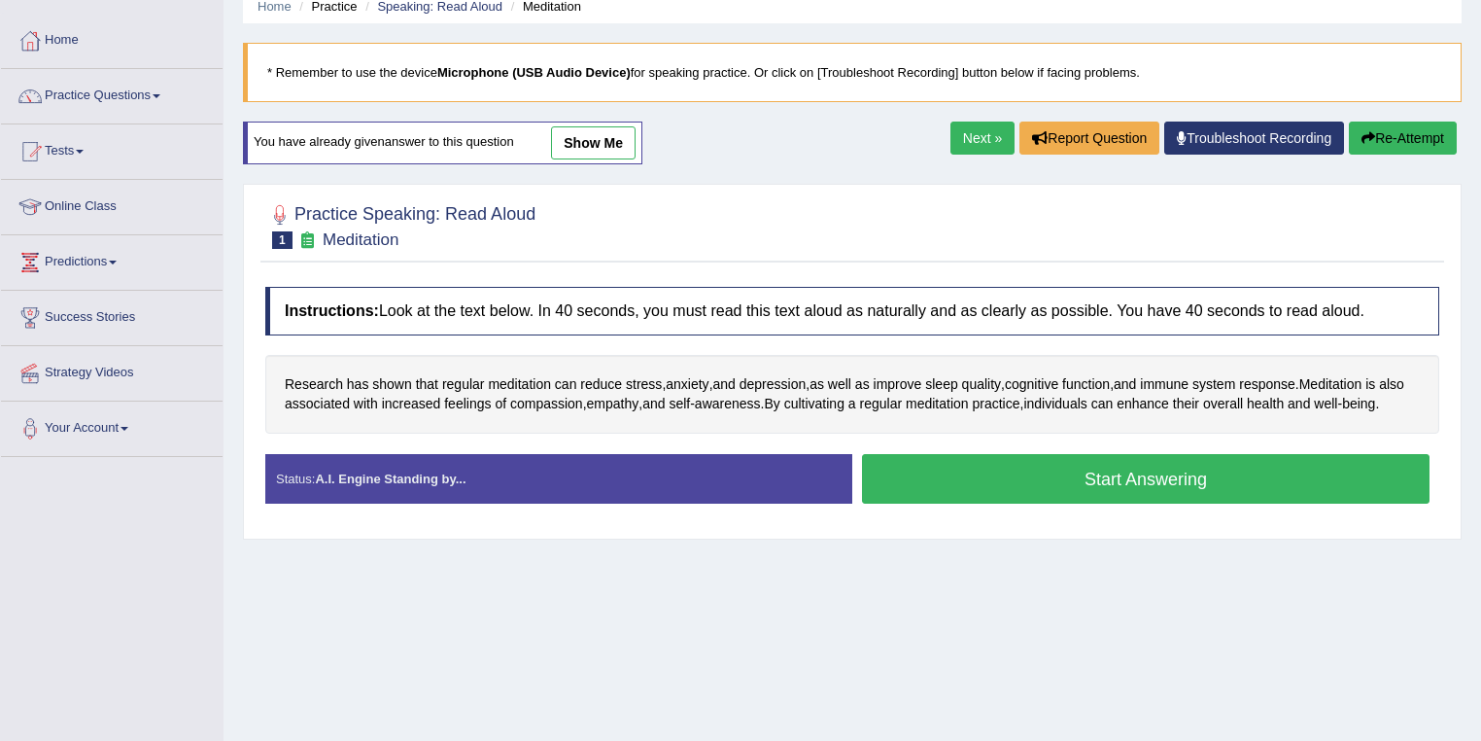
scroll to position [47, 0]
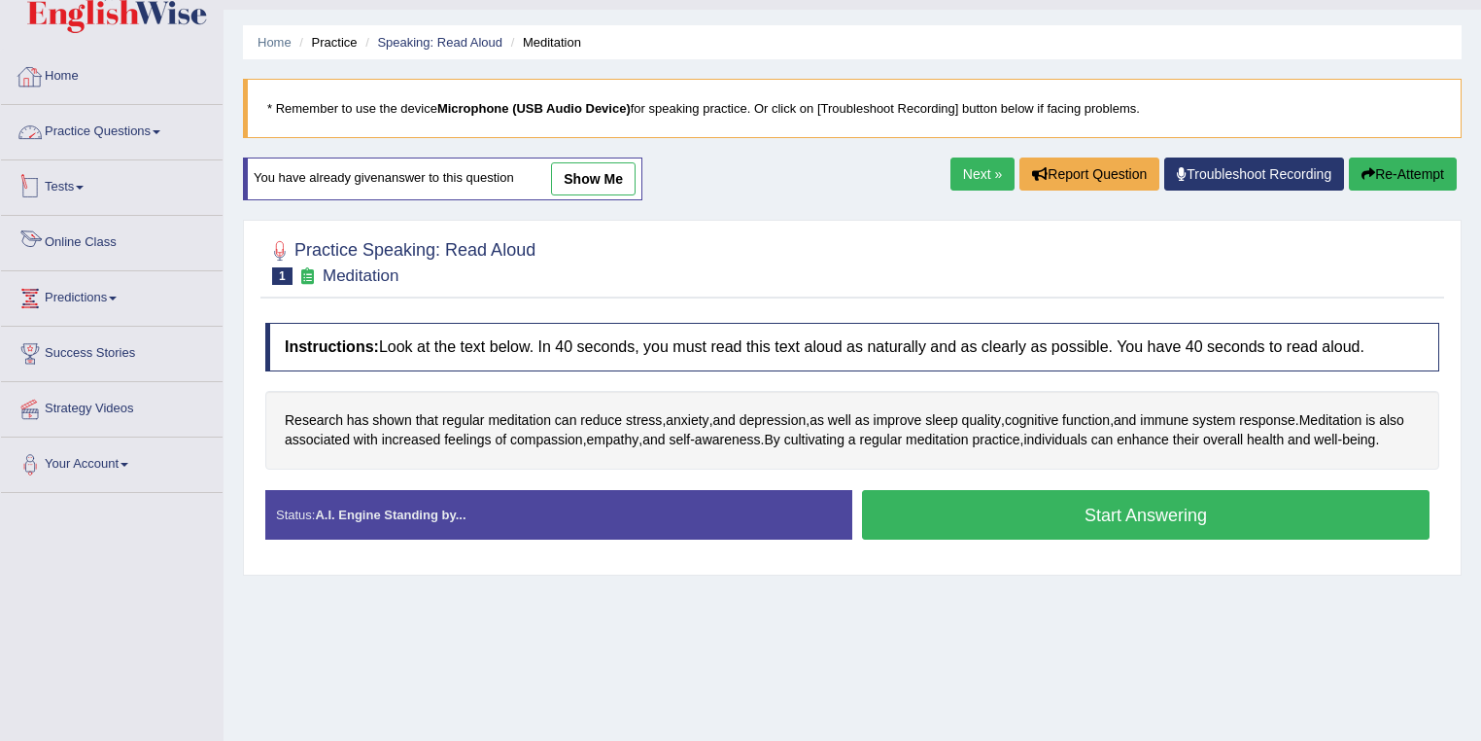
click at [80, 112] on link "Practice Questions" at bounding box center [112, 129] width 222 height 49
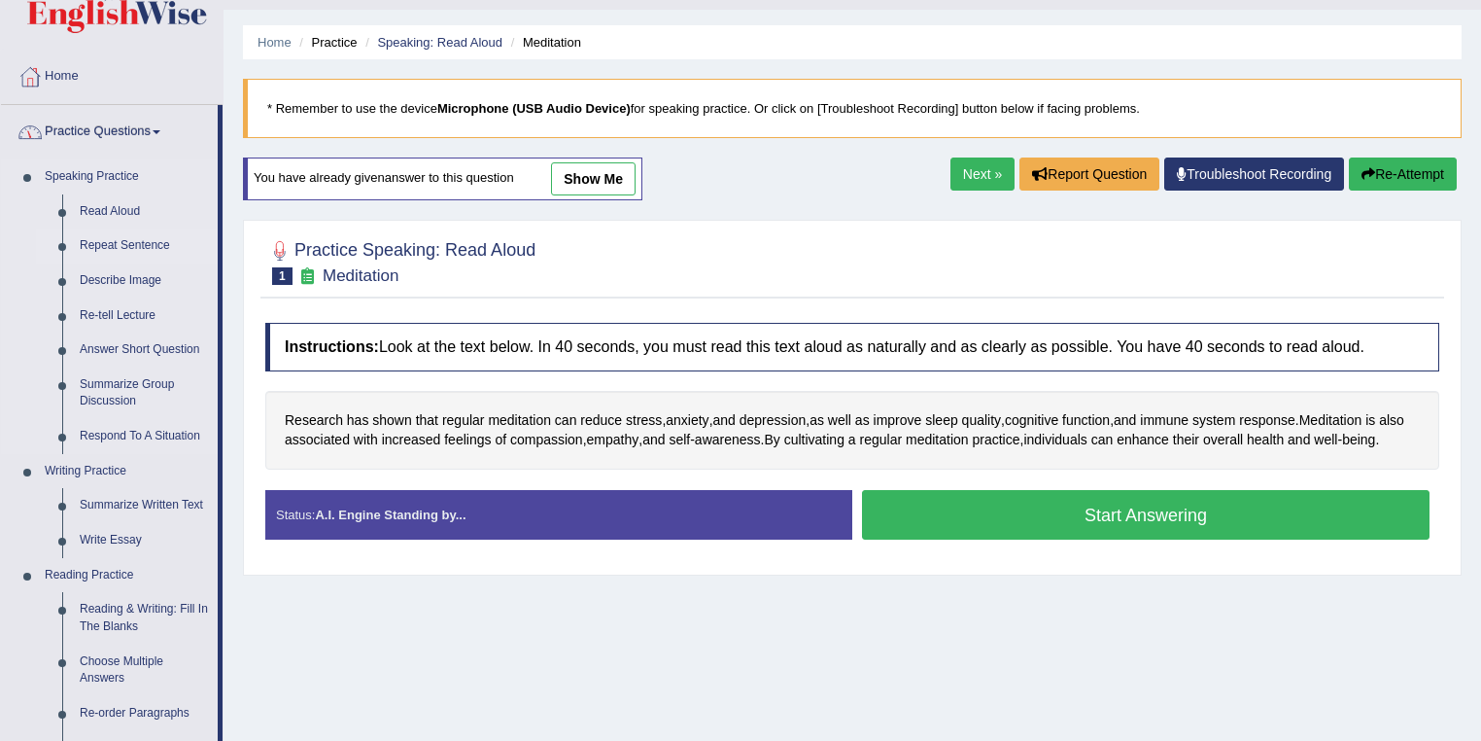
click at [144, 246] on link "Repeat Sentence" at bounding box center [144, 245] width 147 height 35
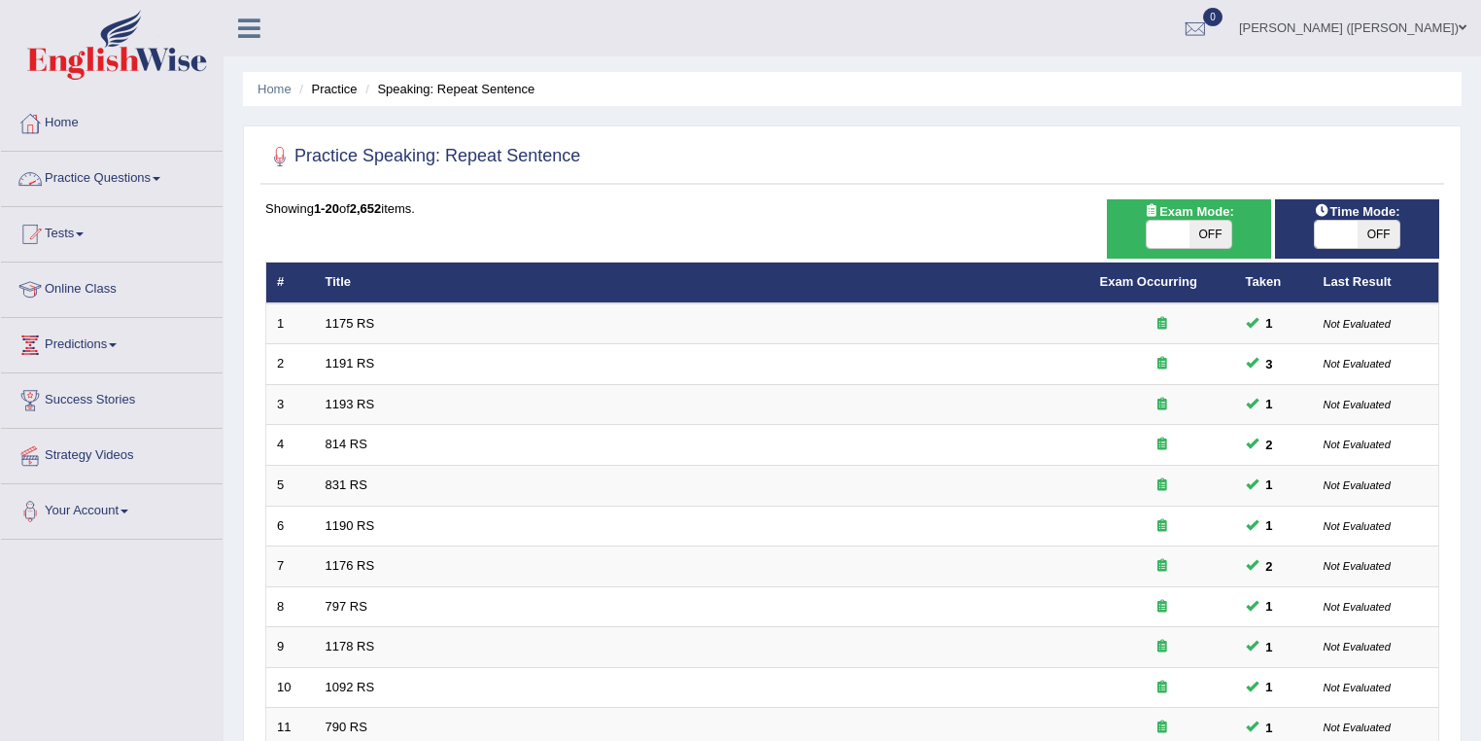
click at [167, 175] on link "Practice Questions" at bounding box center [112, 176] width 222 height 49
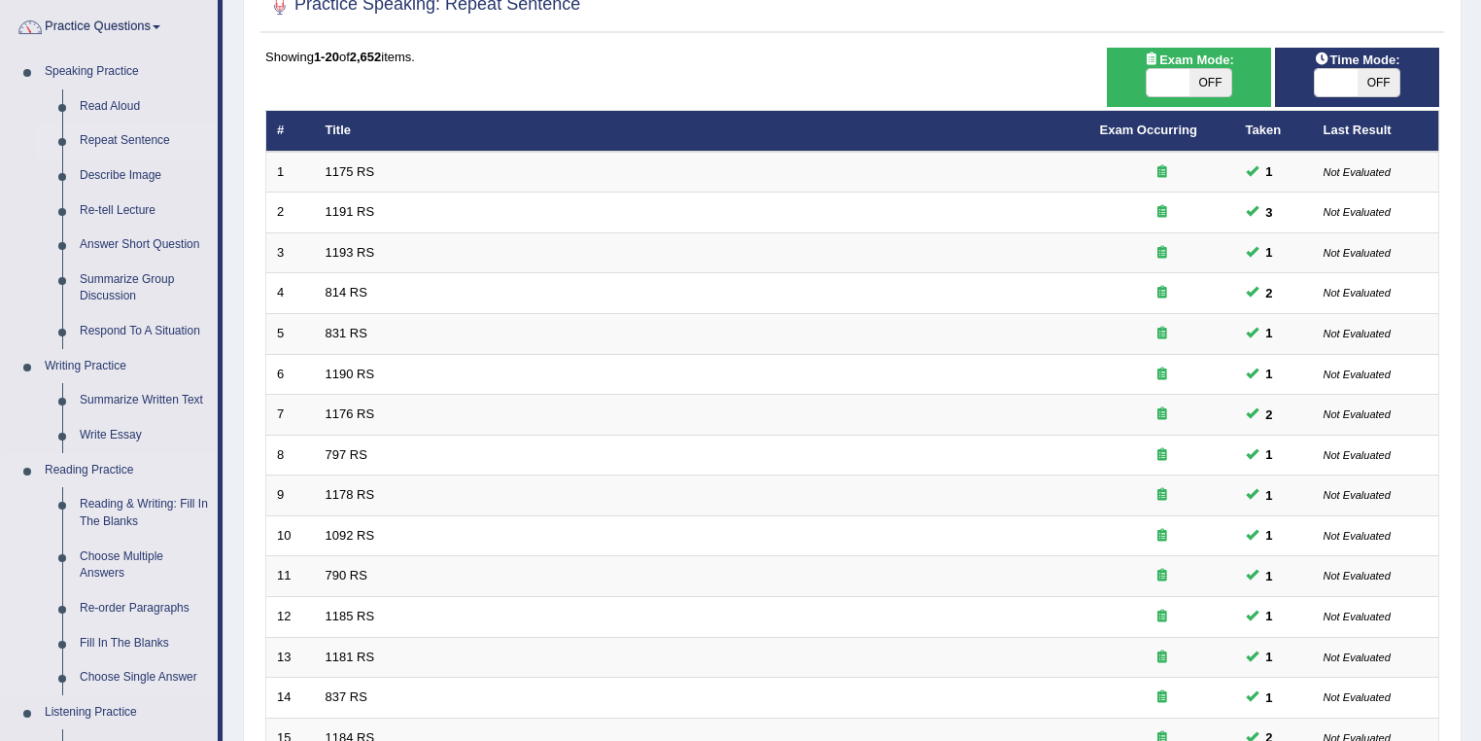
scroll to position [156, 0]
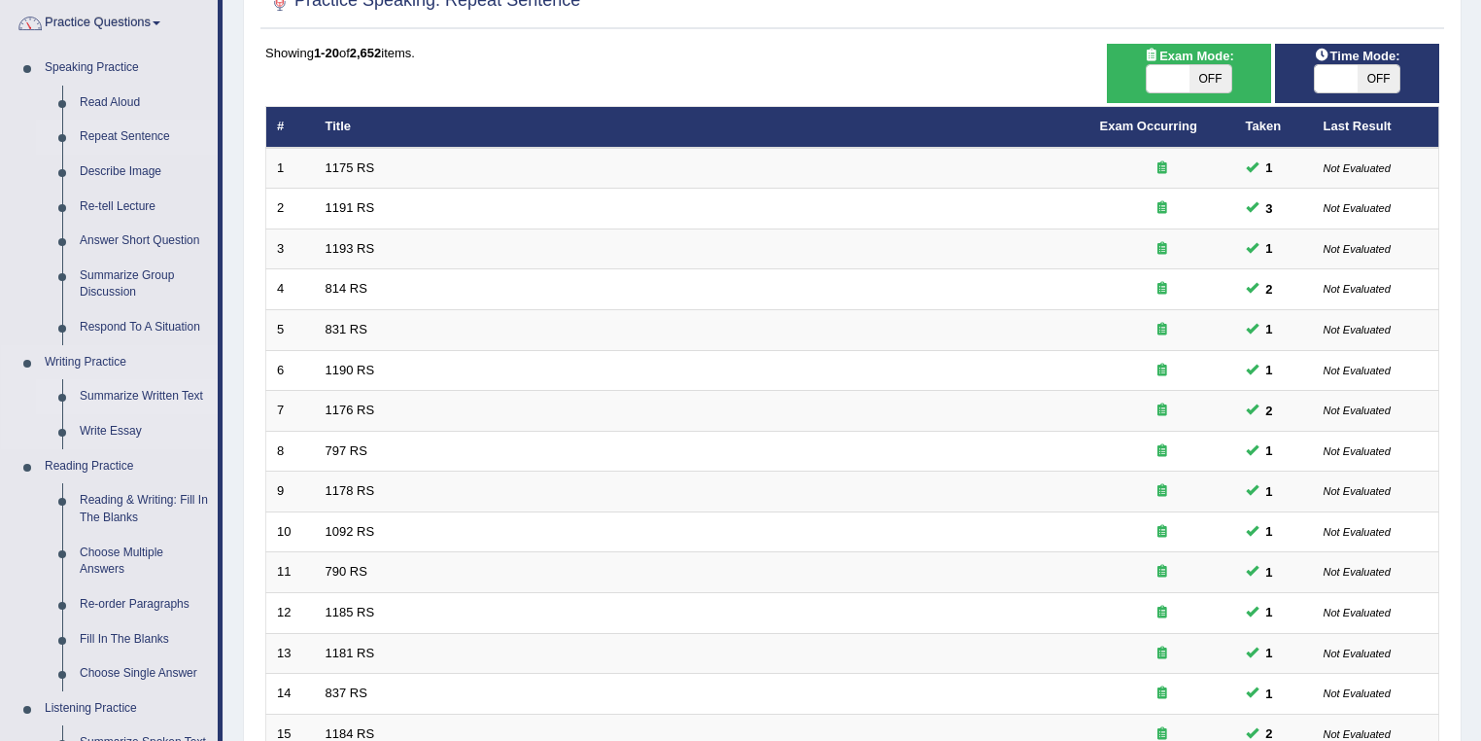
click at [150, 401] on link "Summarize Written Text" at bounding box center [144, 396] width 147 height 35
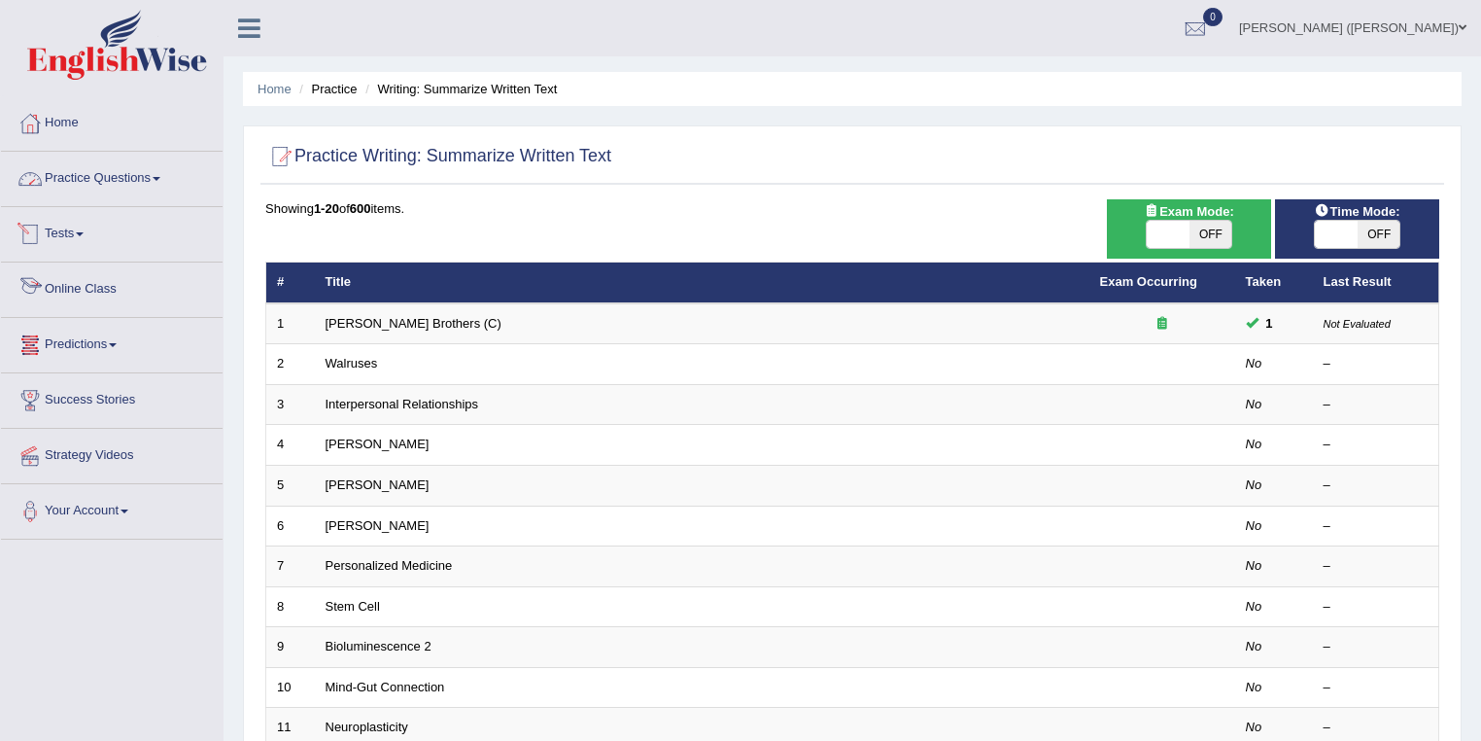
click at [82, 180] on link "Practice Questions" at bounding box center [112, 176] width 222 height 49
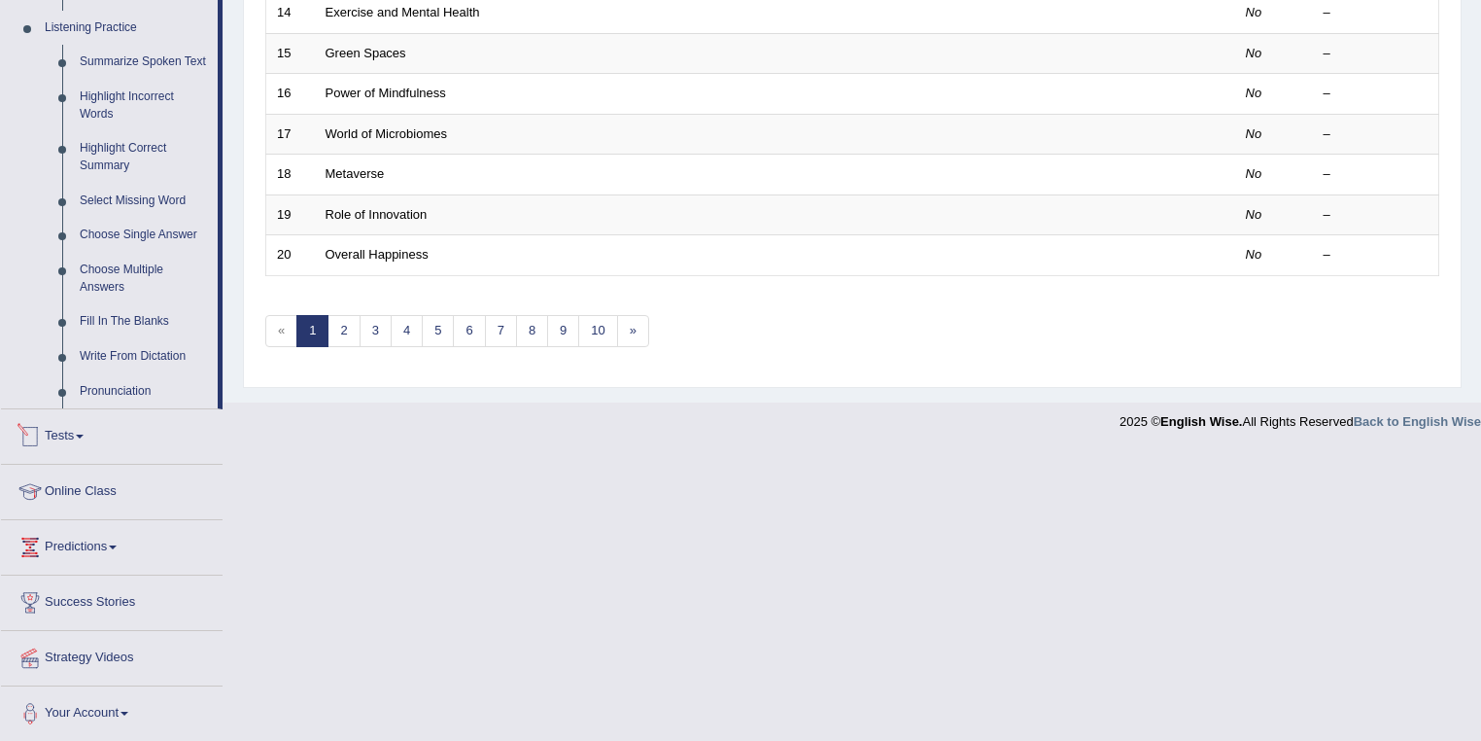
click at [119, 445] on link "Tests" at bounding box center [112, 433] width 222 height 49
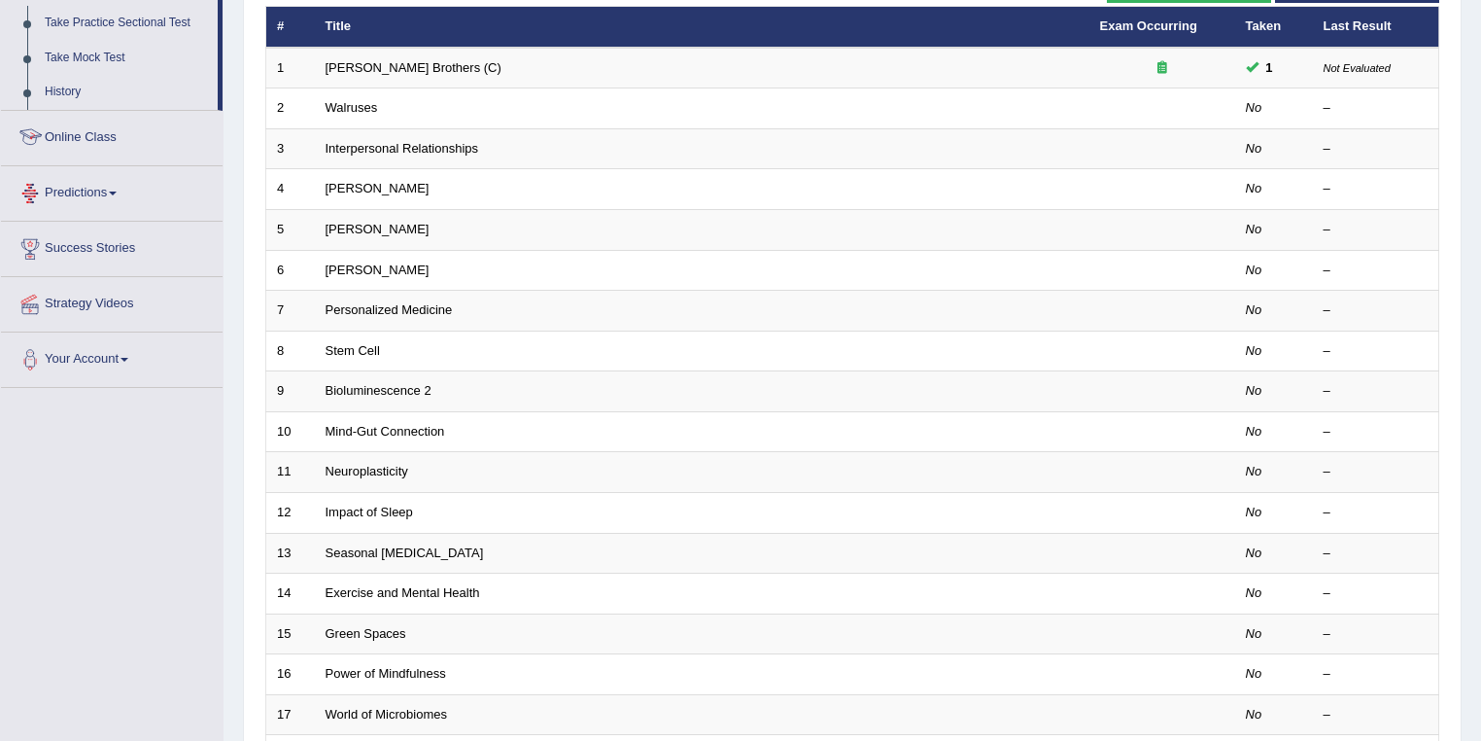
scroll to position [246, 0]
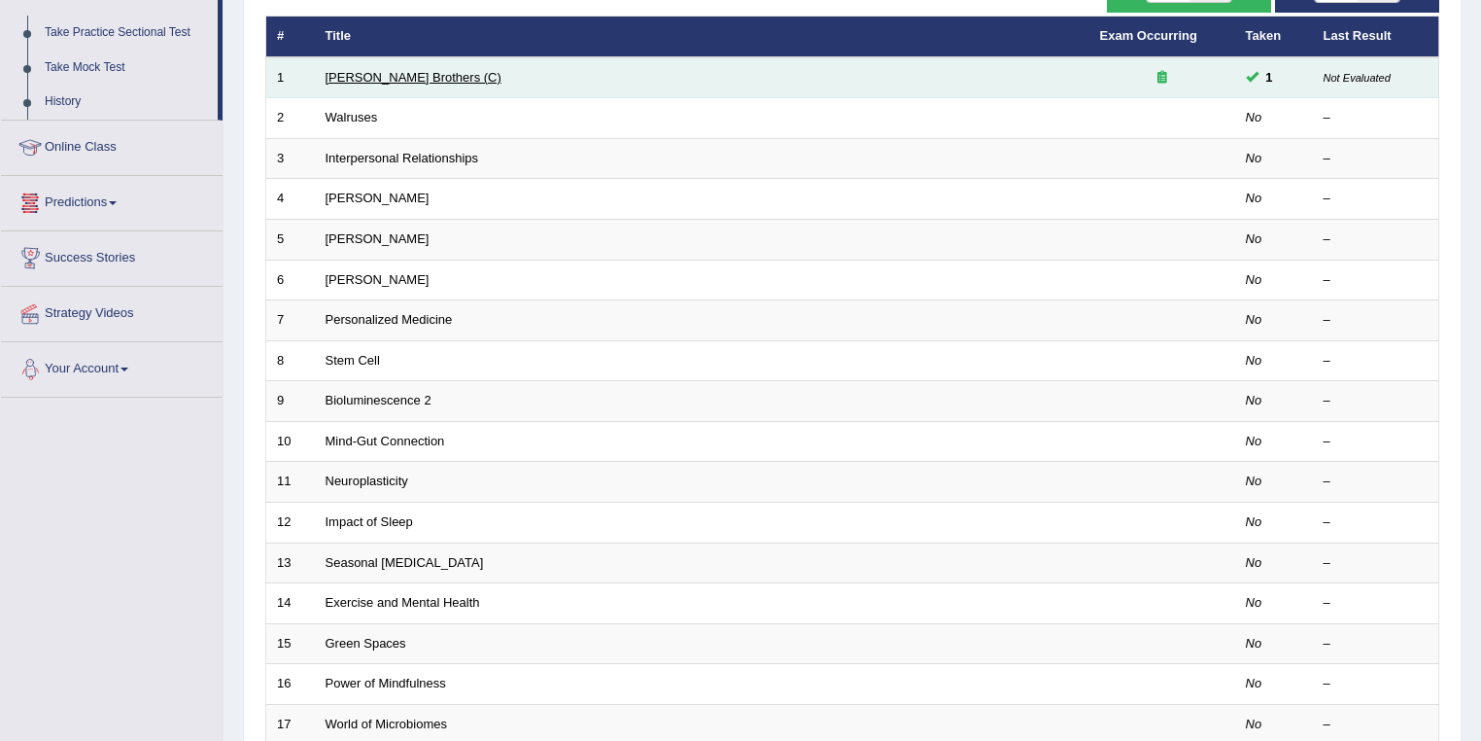
click at [396, 72] on link "[PERSON_NAME] Brothers (C)" at bounding box center [414, 77] width 176 height 15
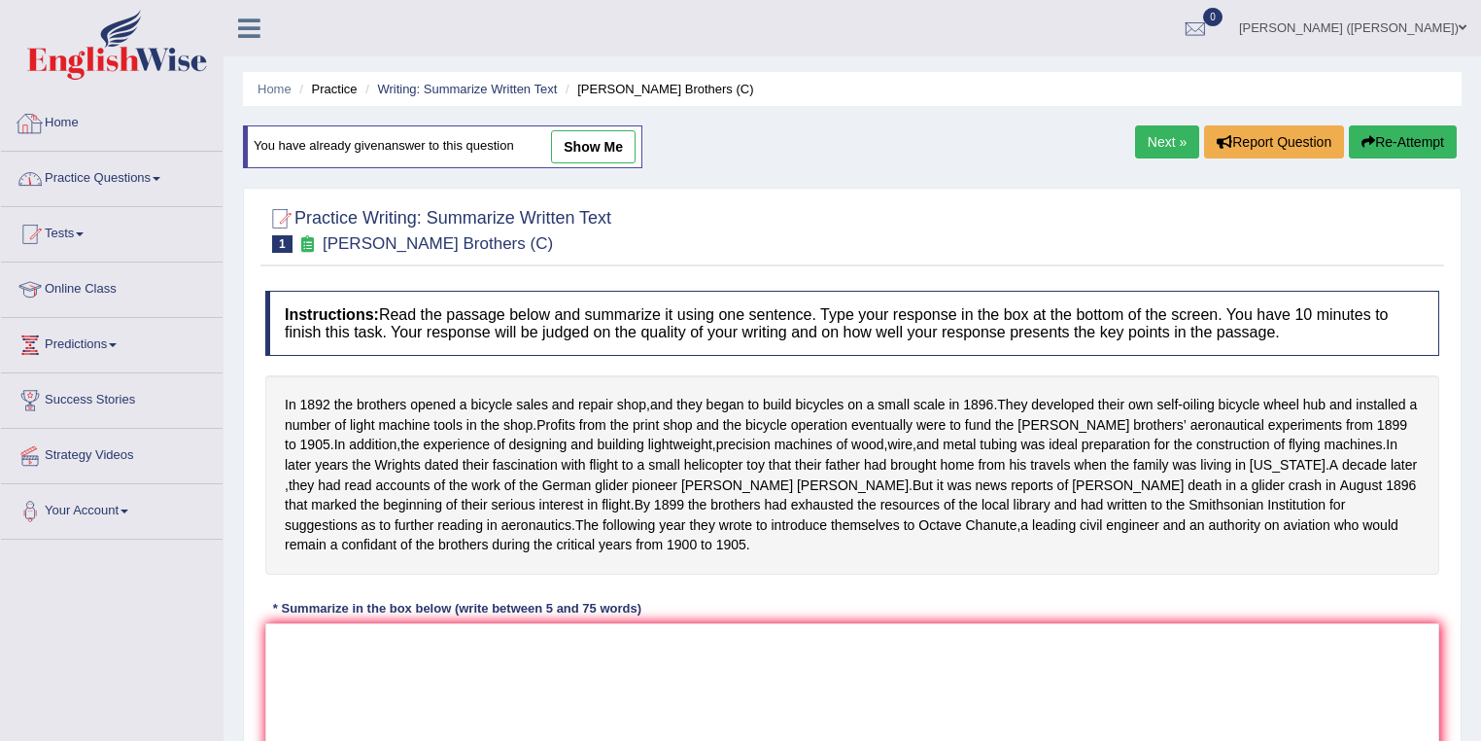
click at [168, 182] on link "Practice Questions" at bounding box center [112, 176] width 222 height 49
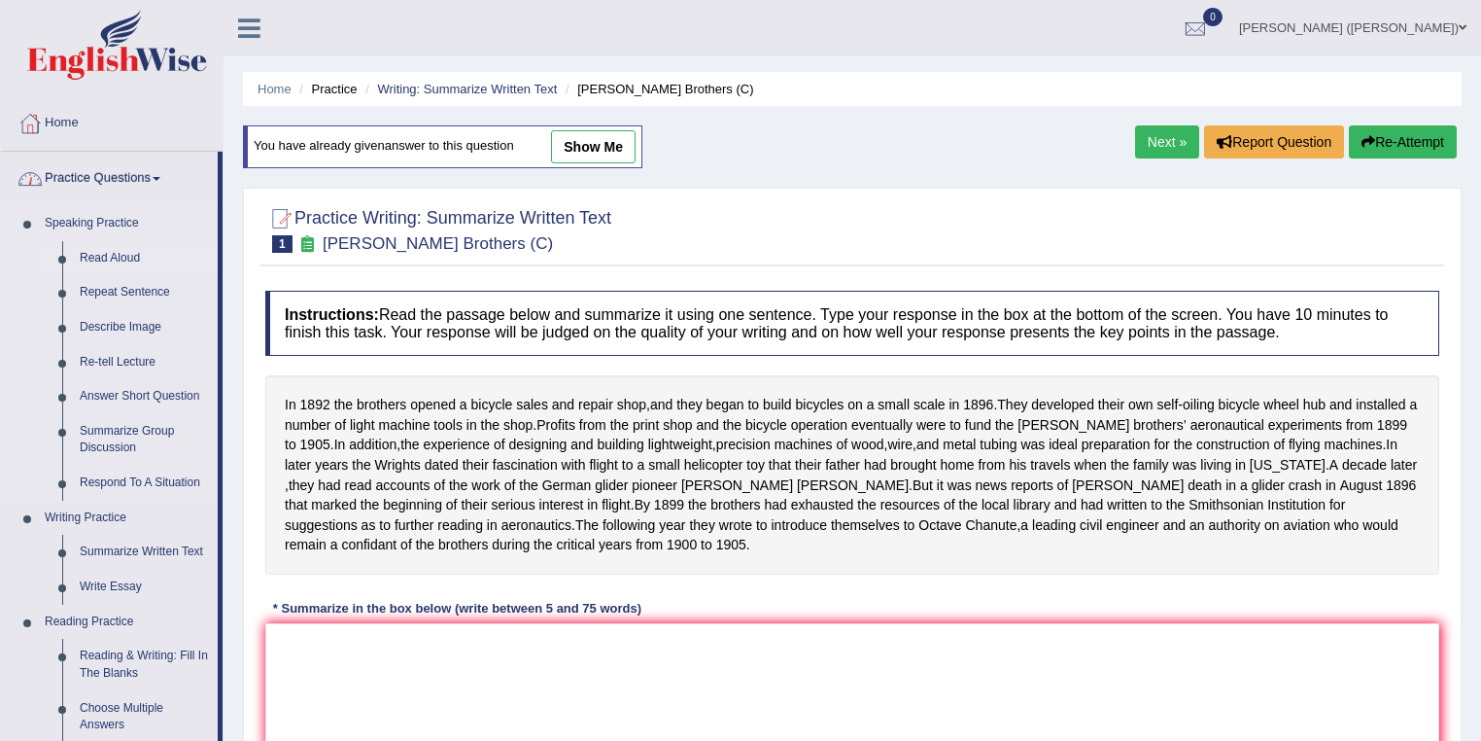
click at [144, 260] on link "Read Aloud" at bounding box center [144, 258] width 147 height 35
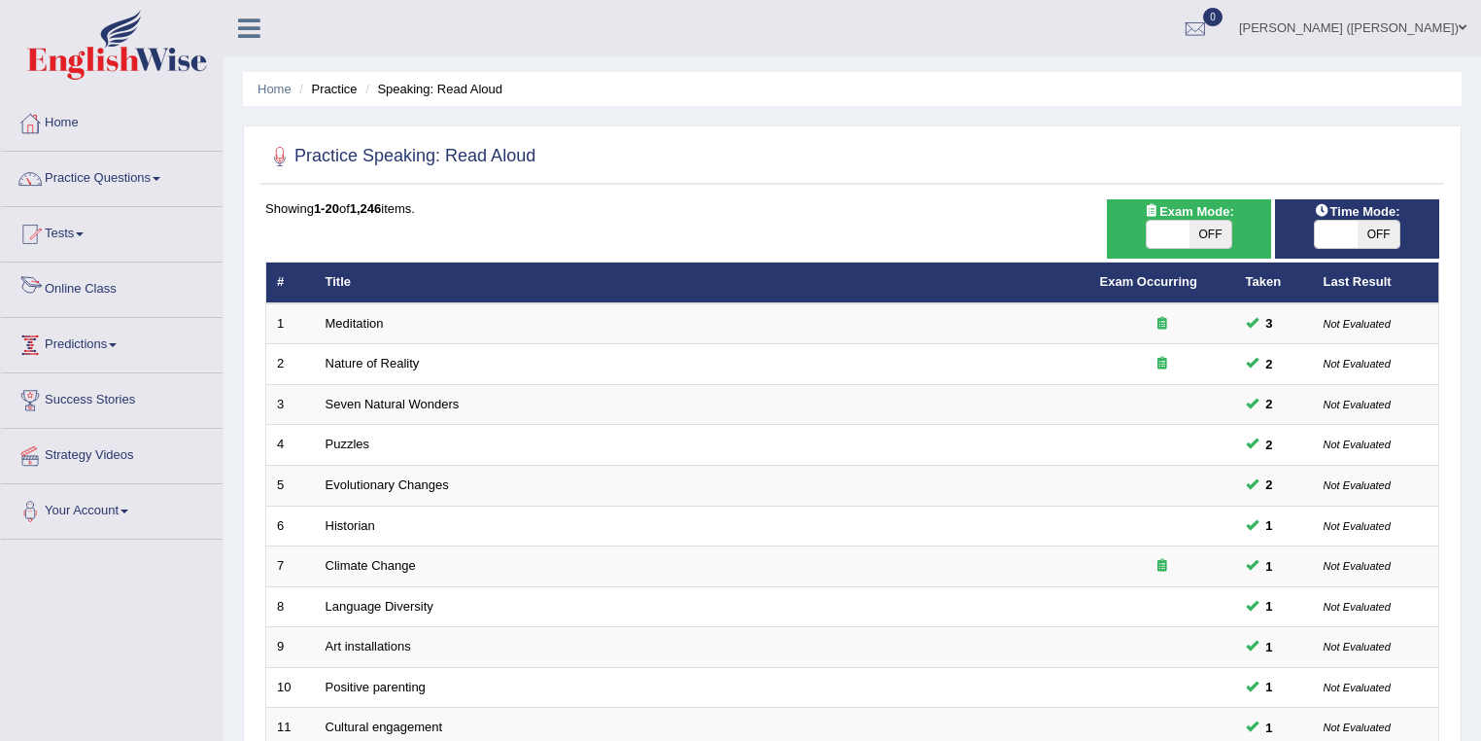
click at [120, 295] on link "Online Class" at bounding box center [112, 286] width 222 height 49
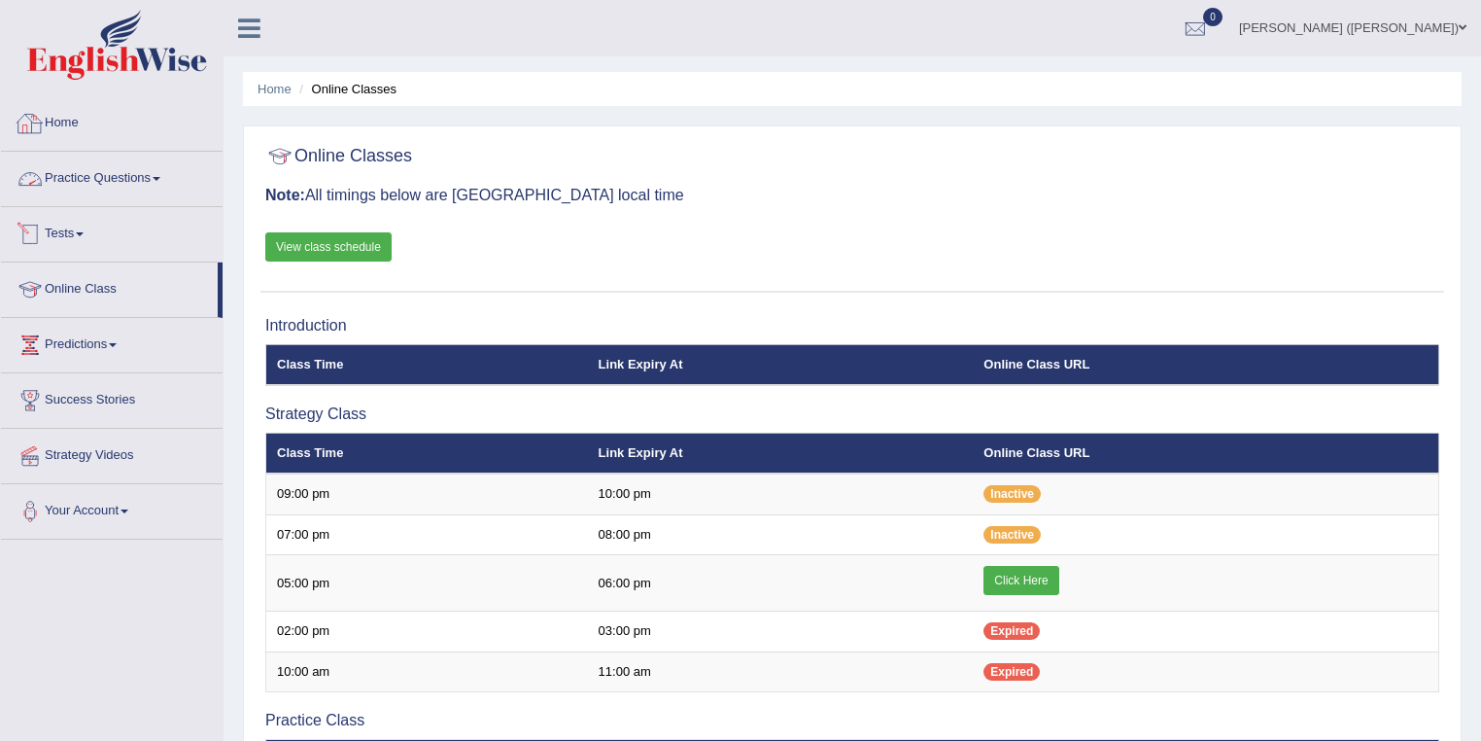
click at [68, 129] on link "Home" at bounding box center [112, 120] width 222 height 49
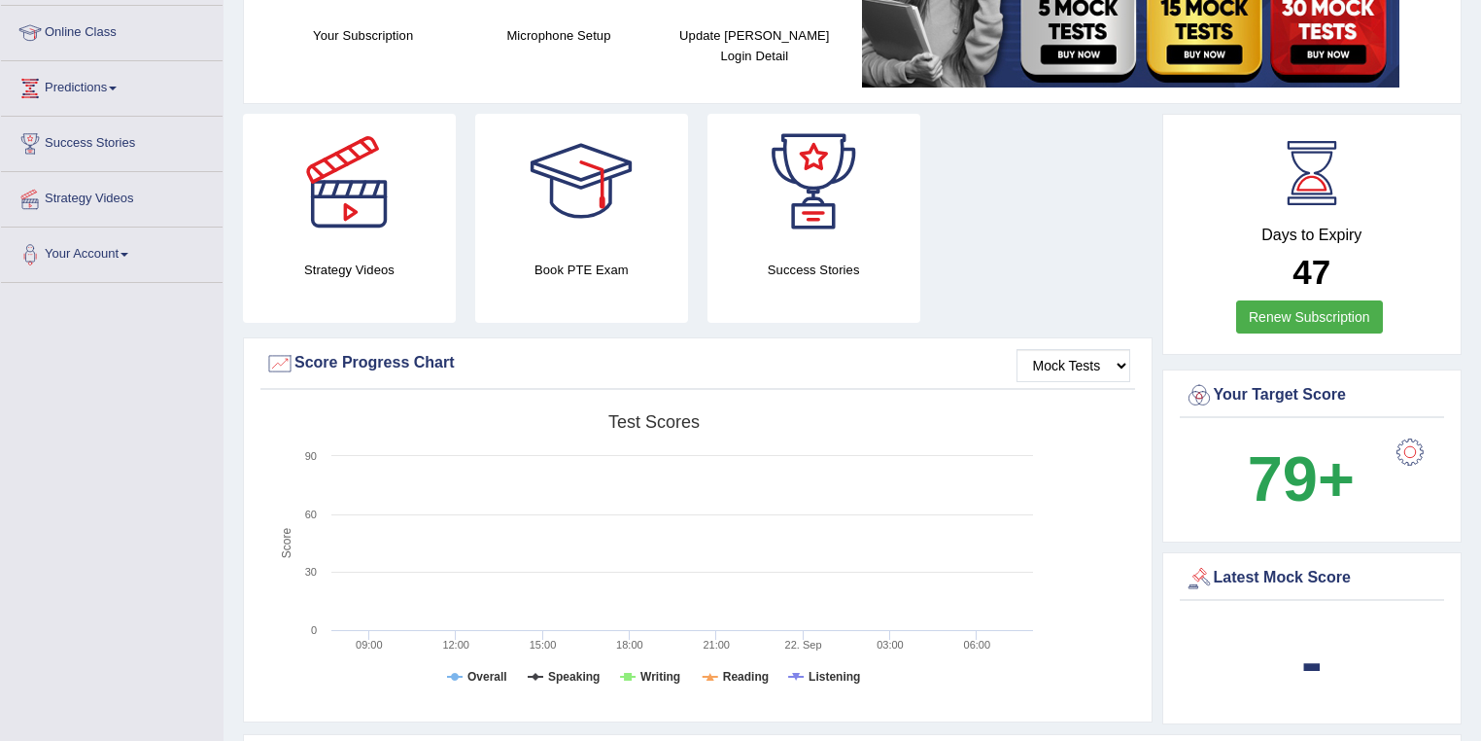
scroll to position [233, 0]
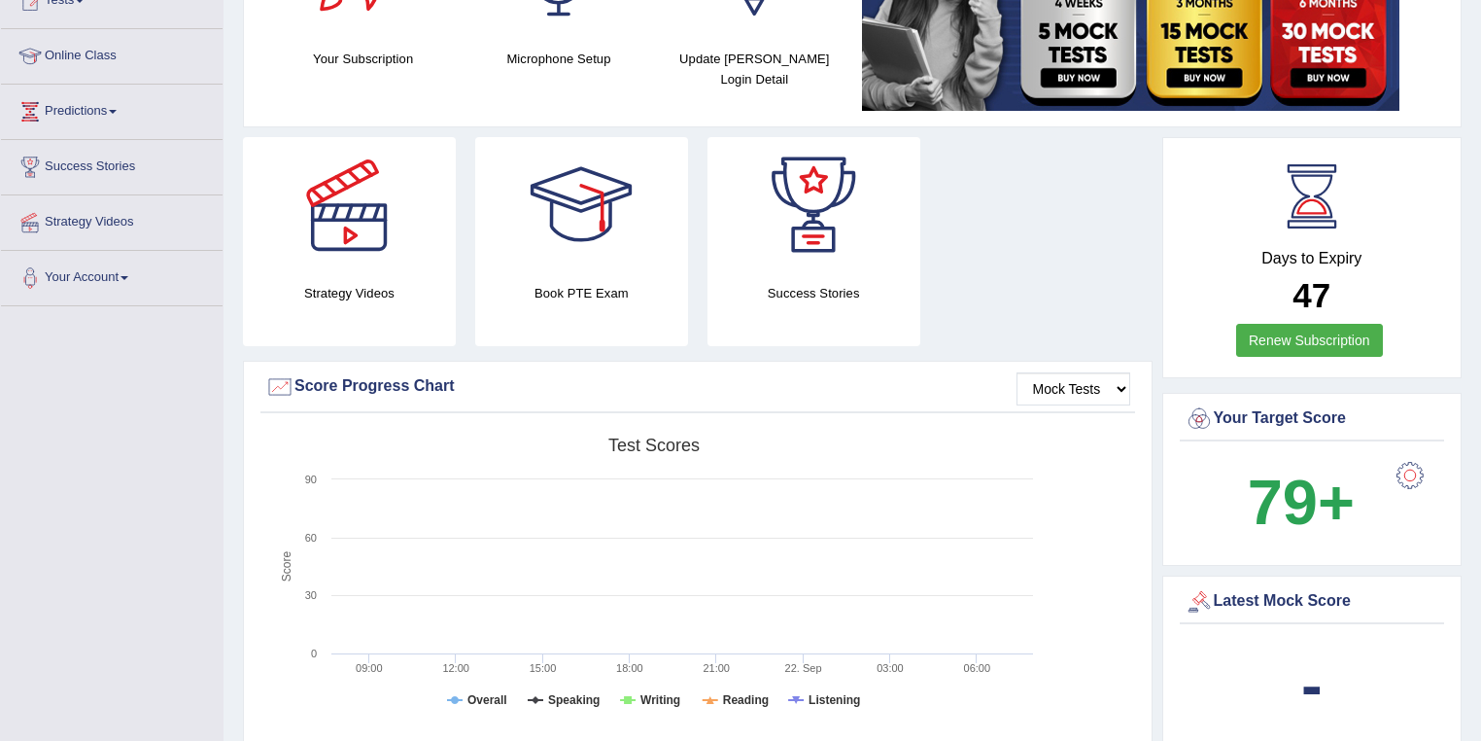
click at [1081, 260] on div "Strategy Videos Book PTE Exam Success Stories" at bounding box center [697, 249] width 929 height 224
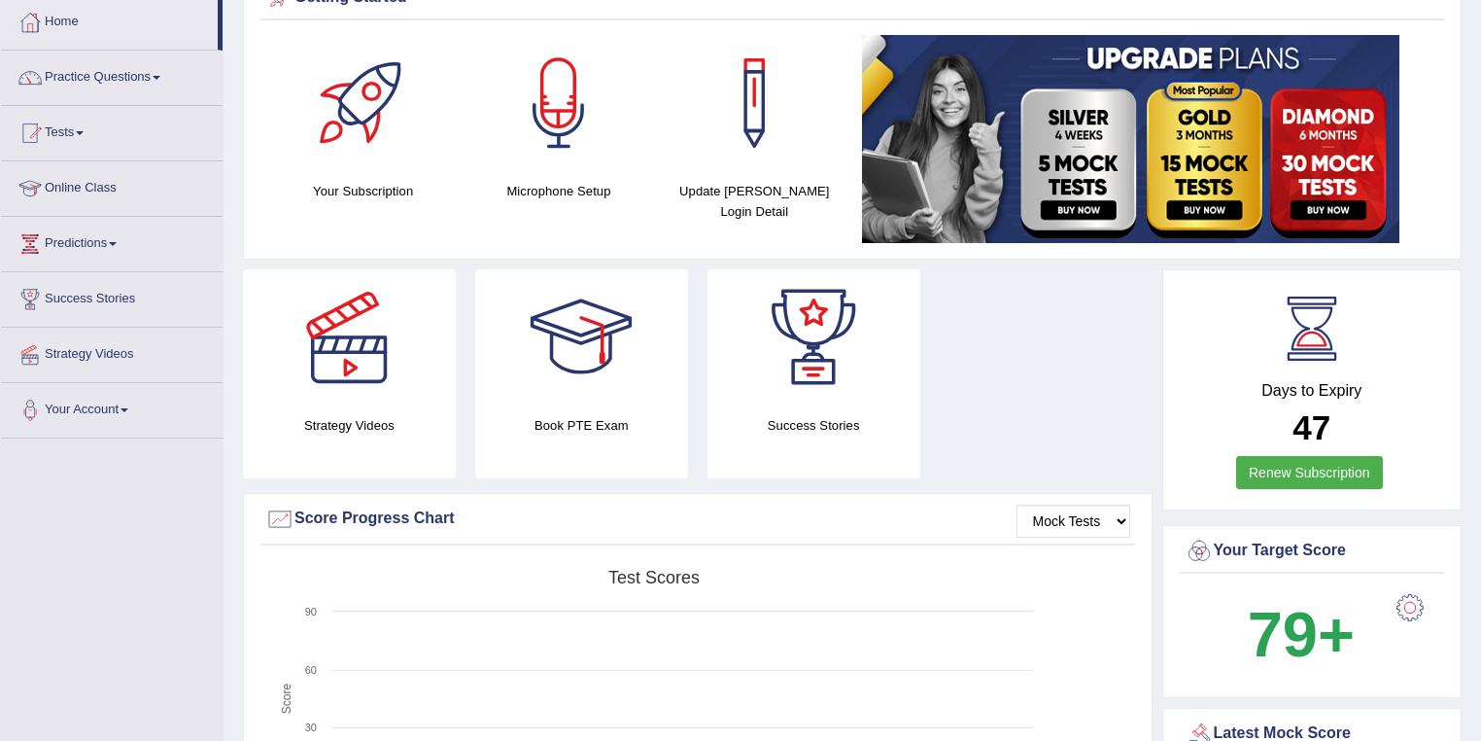
scroll to position [0, 0]
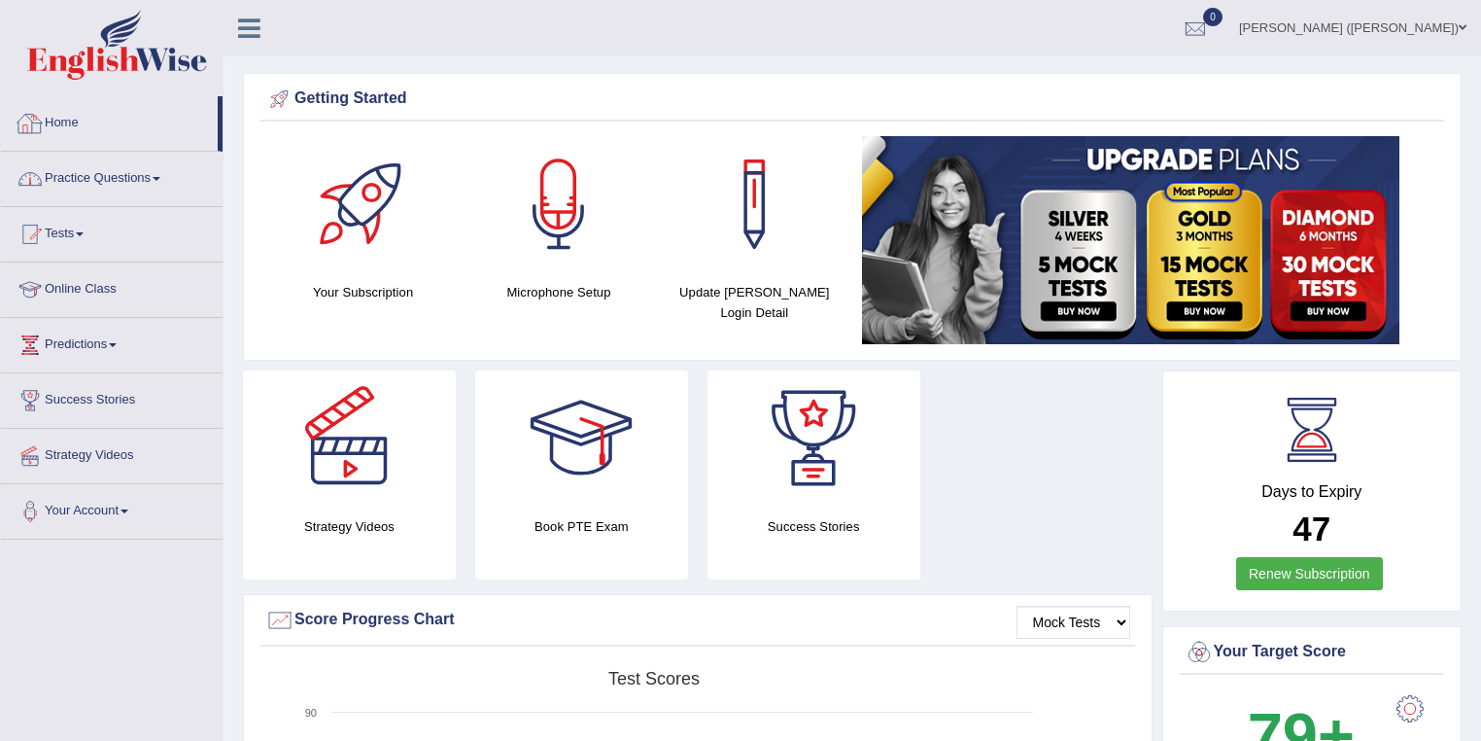
click at [98, 176] on link "Practice Questions" at bounding box center [112, 176] width 222 height 49
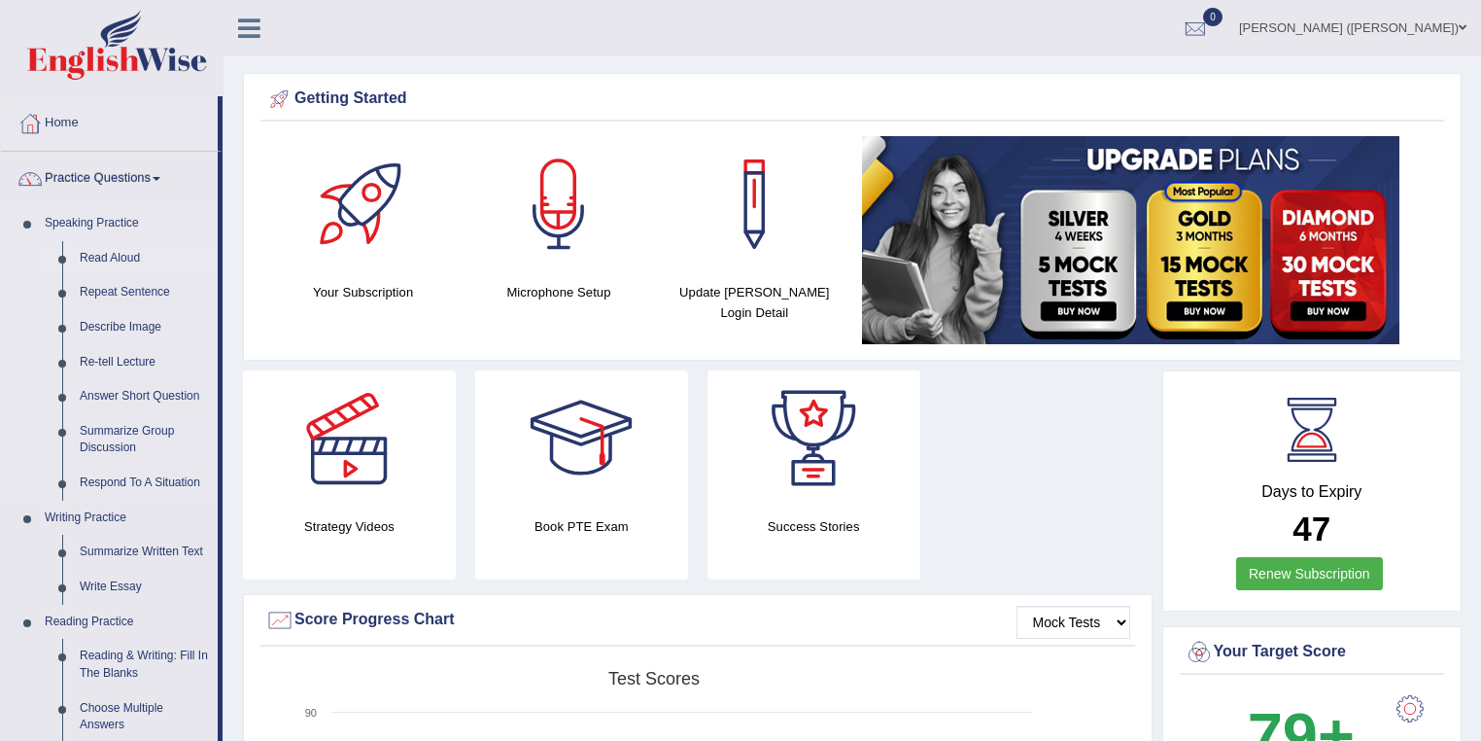
click at [109, 263] on link "Read Aloud" at bounding box center [144, 258] width 147 height 35
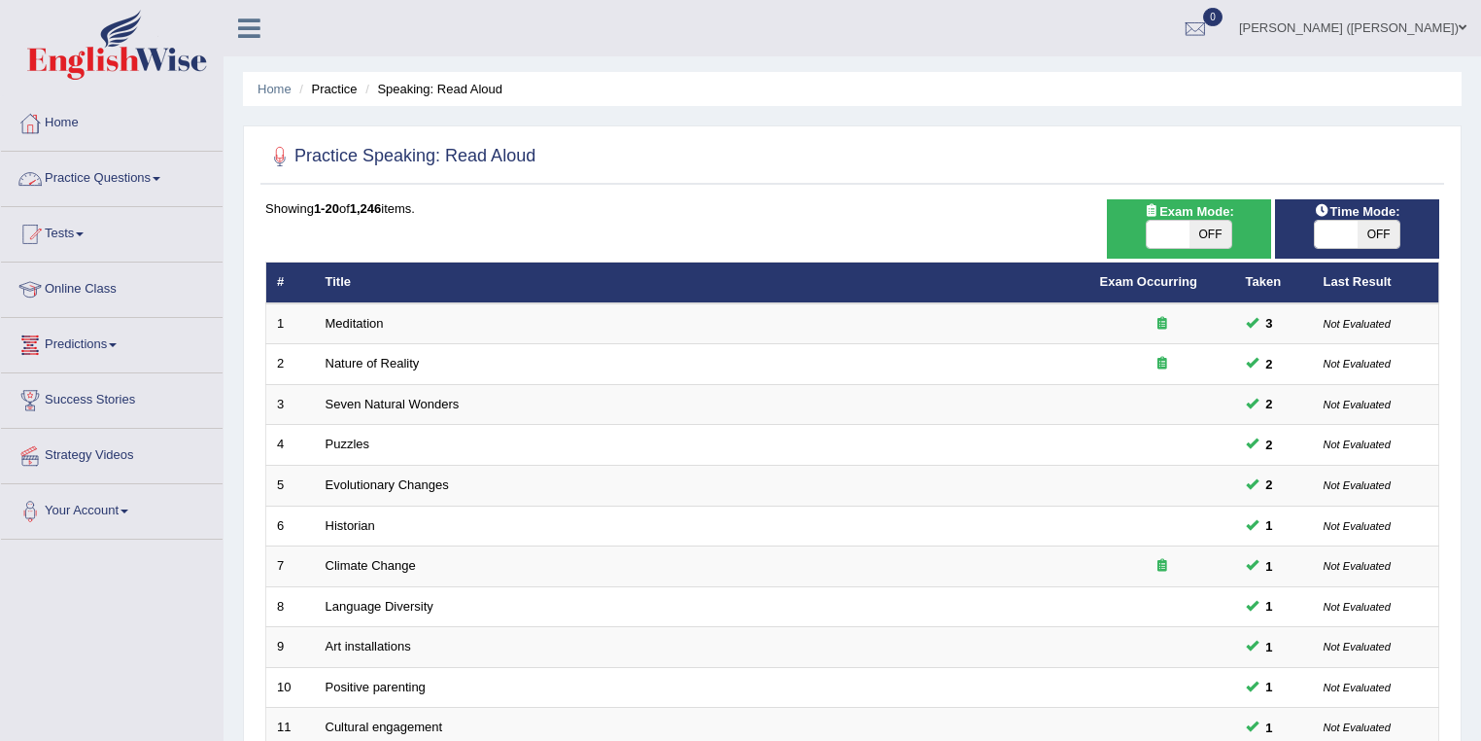
click at [117, 183] on link "Practice Questions" at bounding box center [112, 176] width 222 height 49
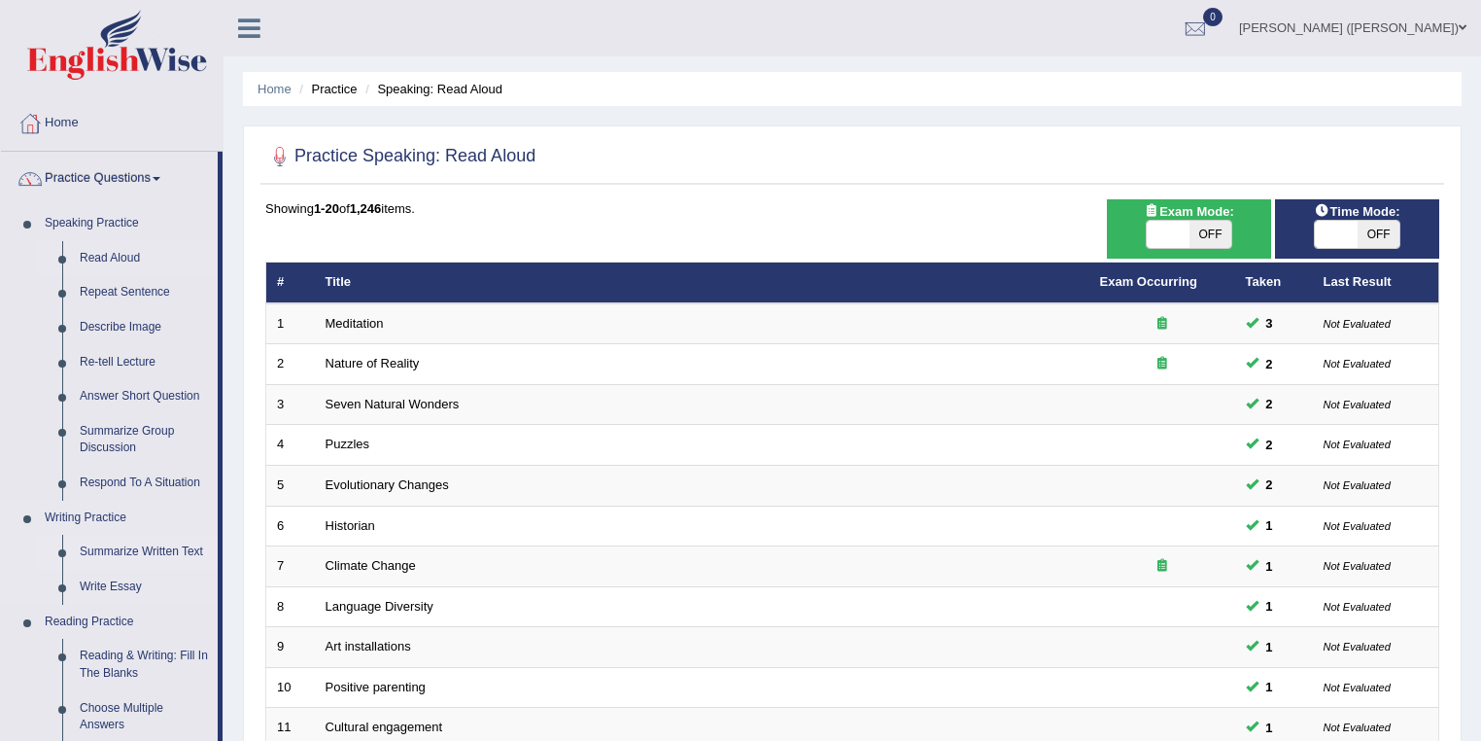
click at [129, 560] on link "Summarize Written Text" at bounding box center [144, 552] width 147 height 35
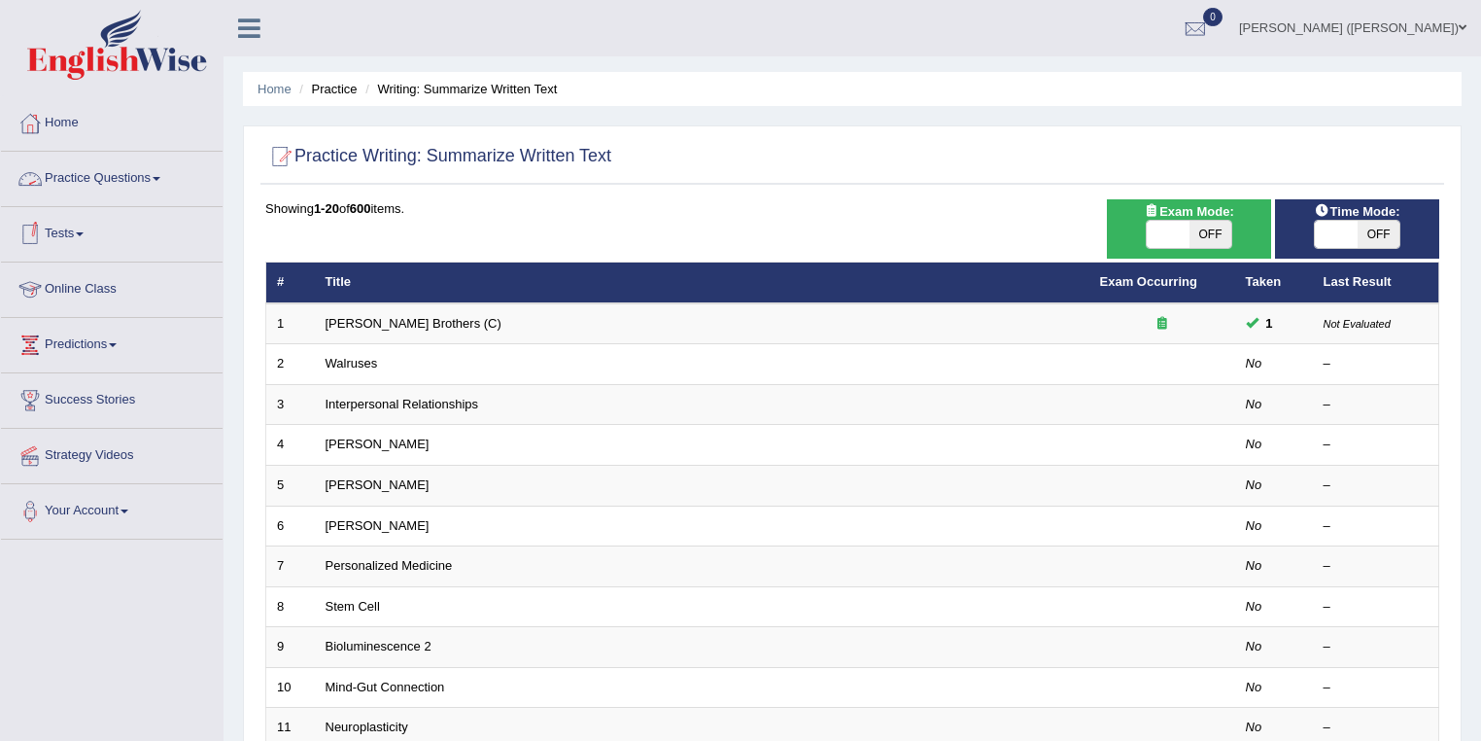
click at [159, 177] on span at bounding box center [157, 179] width 8 height 4
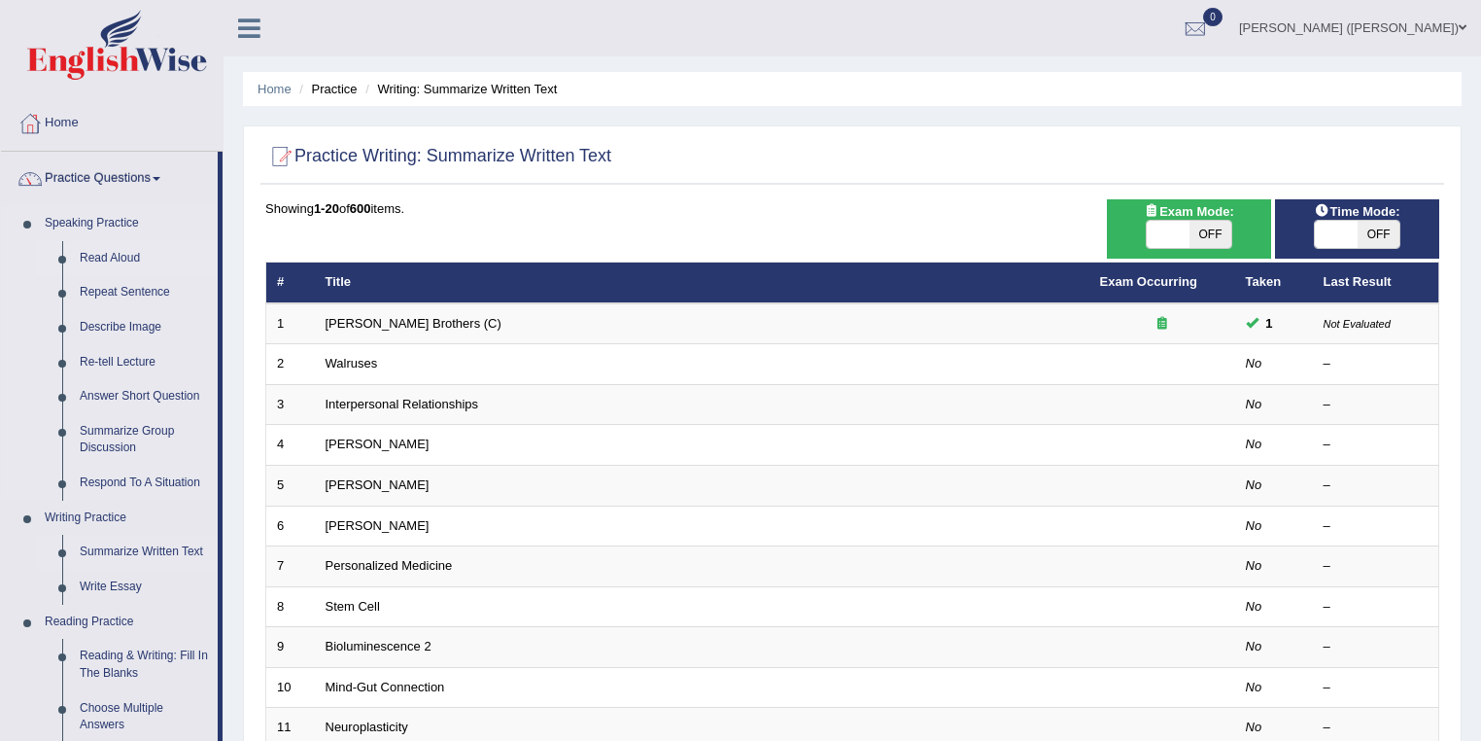
click at [112, 257] on link "Read Aloud" at bounding box center [144, 258] width 147 height 35
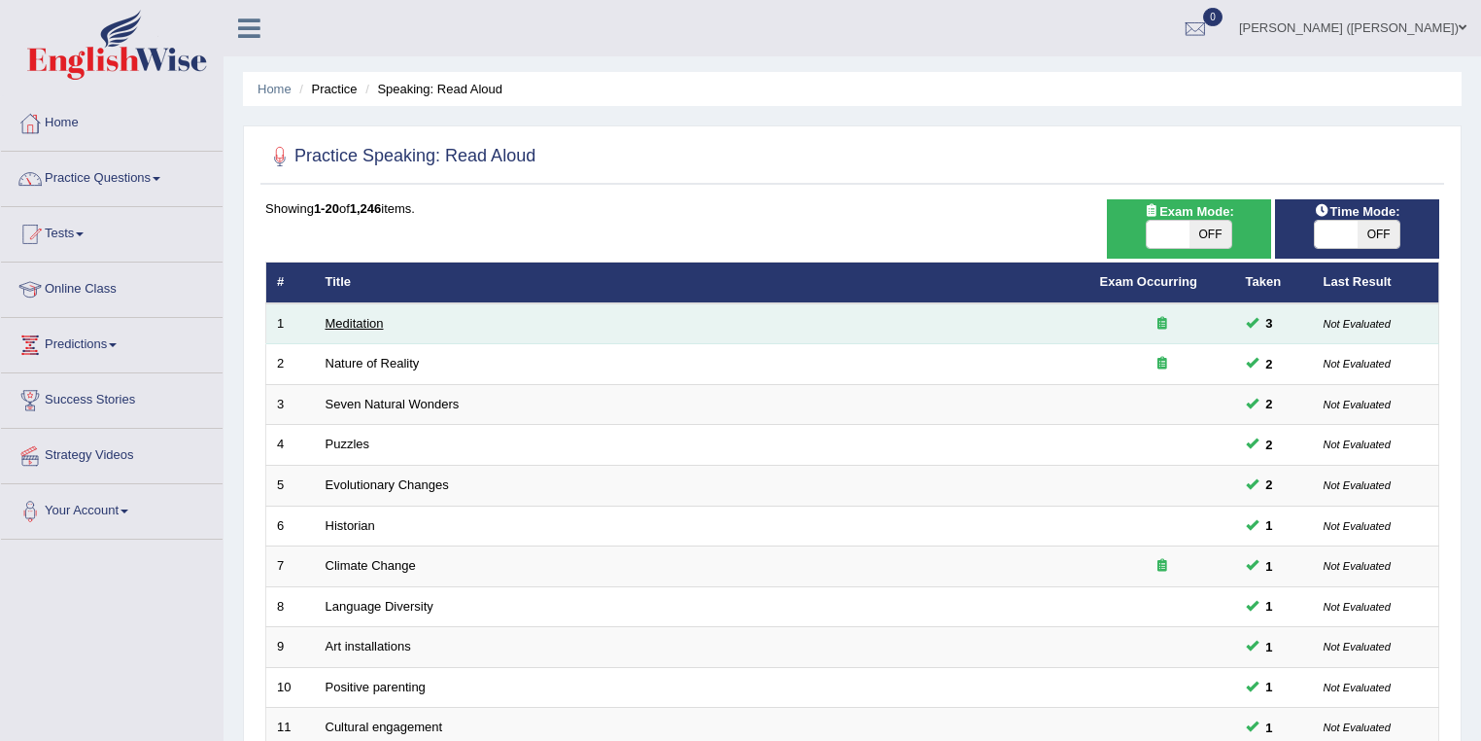
click at [365, 325] on link "Meditation" at bounding box center [355, 323] width 58 height 15
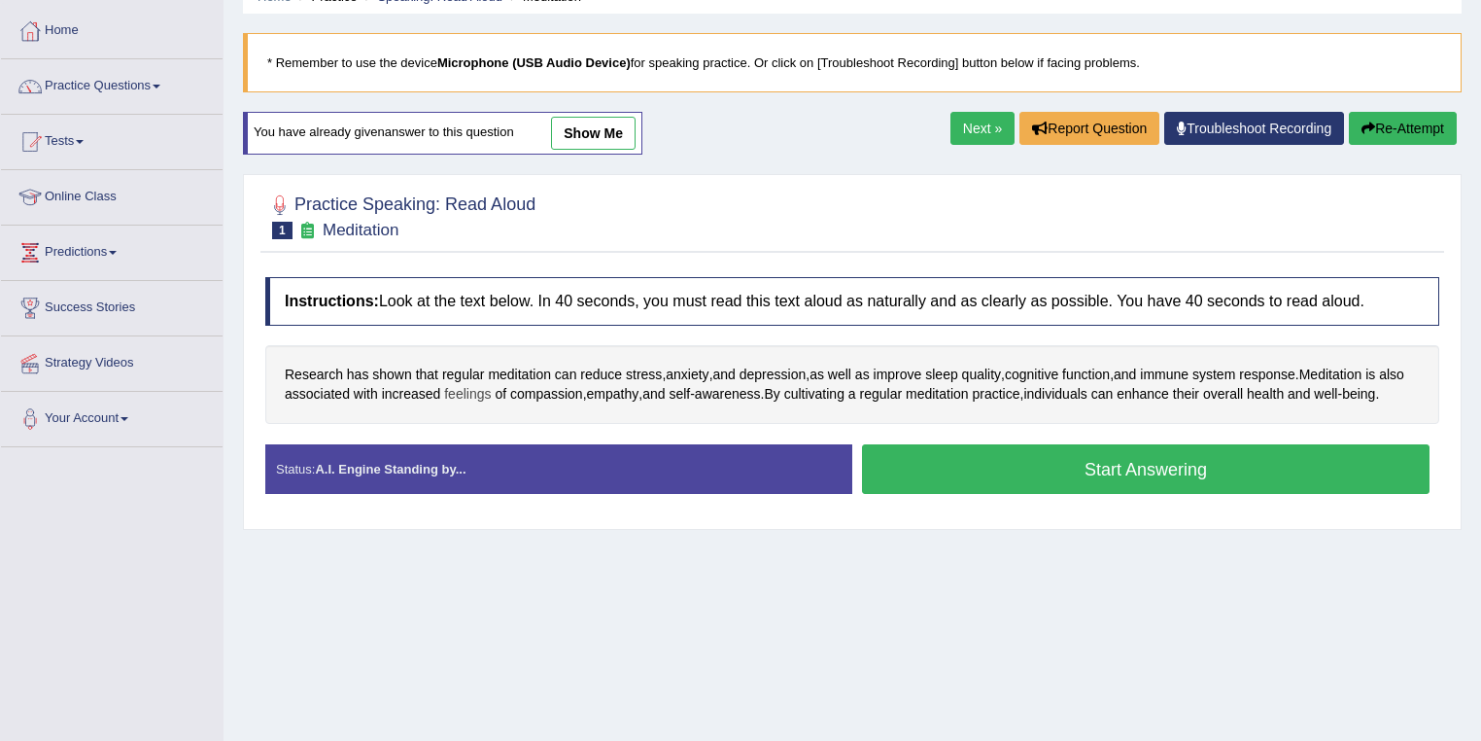
scroll to position [78, 0]
